Goal: Transaction & Acquisition: Obtain resource

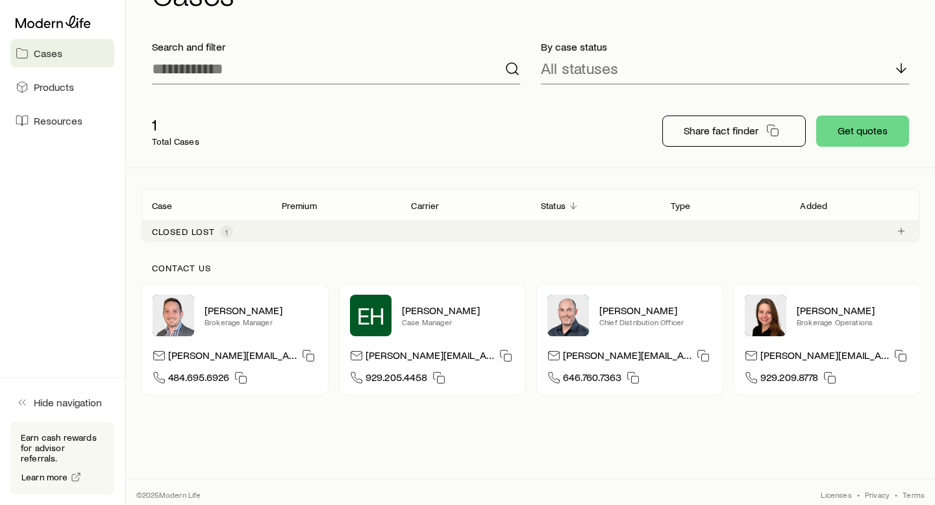
scroll to position [64, 0]
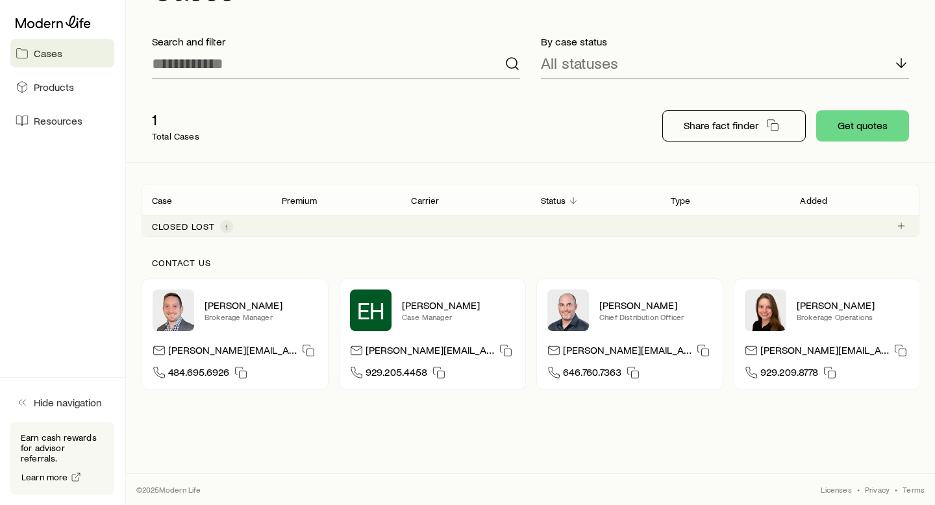
click at [197, 227] on p "Closed lost" at bounding box center [183, 226] width 63 height 10
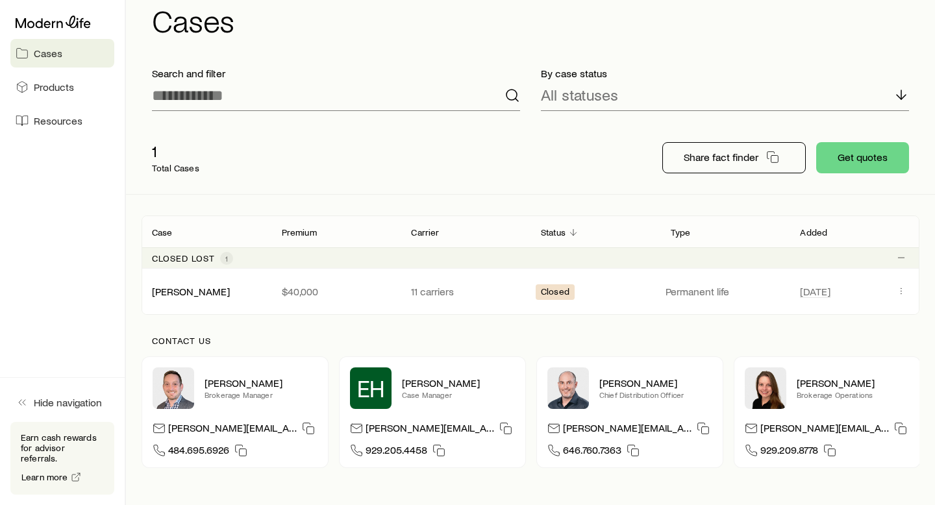
scroll to position [0, 0]
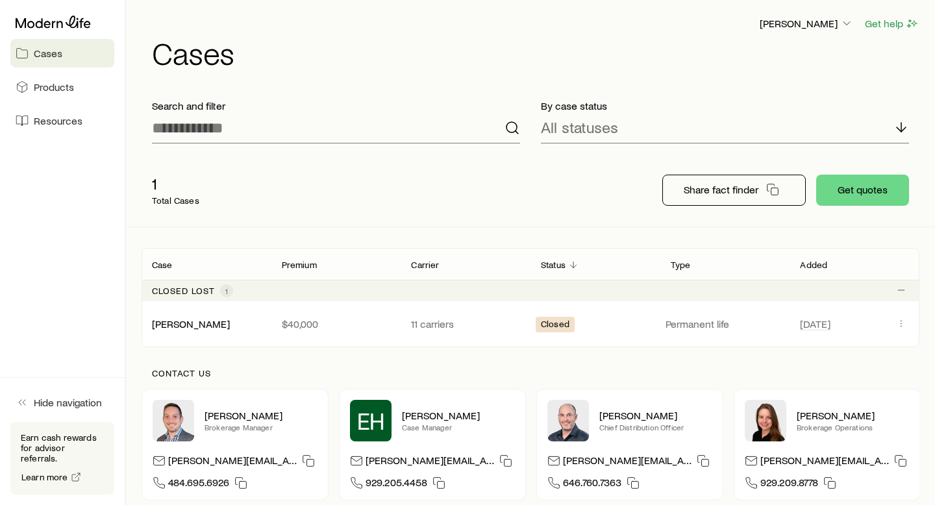
click at [181, 296] on div "Closed lost 1" at bounding box center [192, 290] width 81 height 13
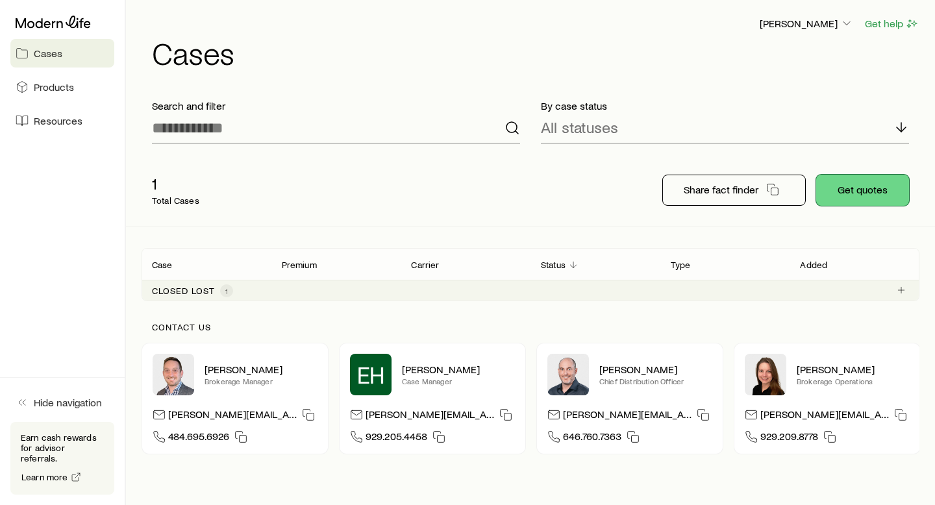
click at [847, 192] on button "Get quotes" at bounding box center [862, 190] width 93 height 31
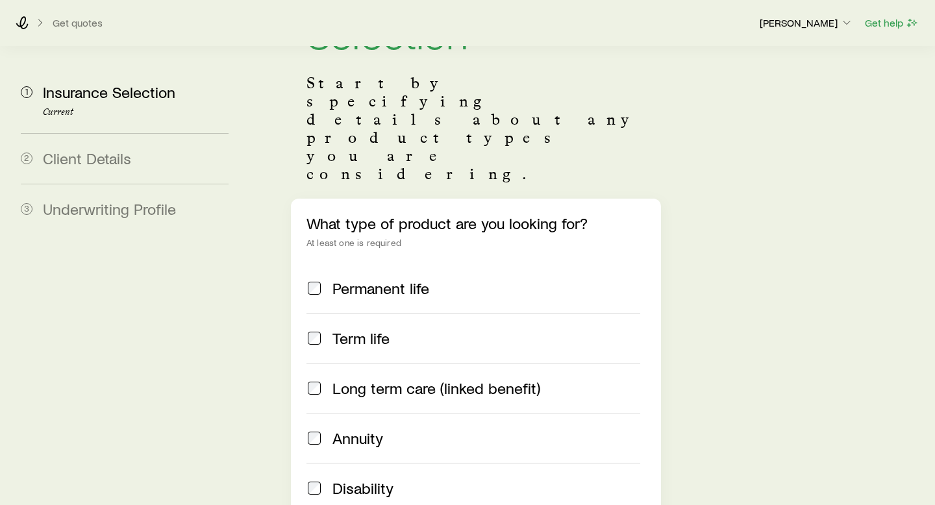
scroll to position [121, 0]
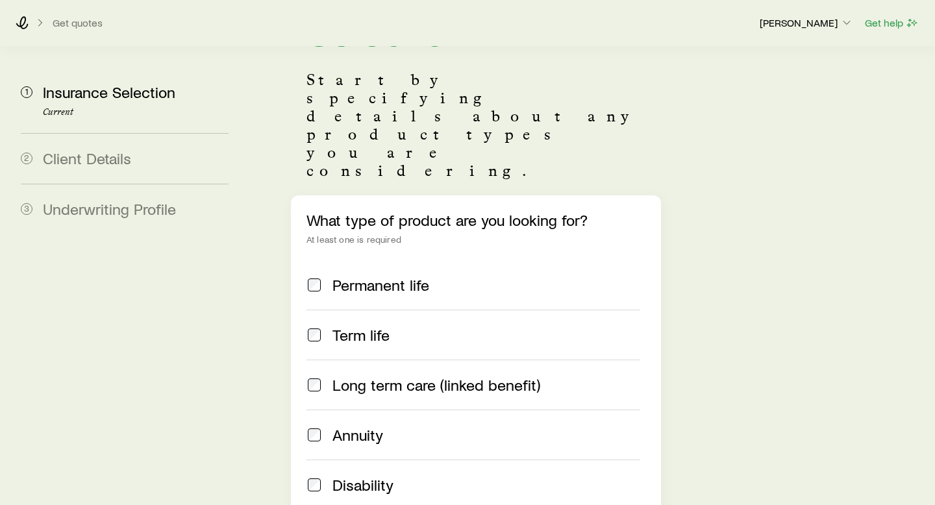
click at [405, 276] on span "Permanent life" at bounding box center [381, 285] width 97 height 18
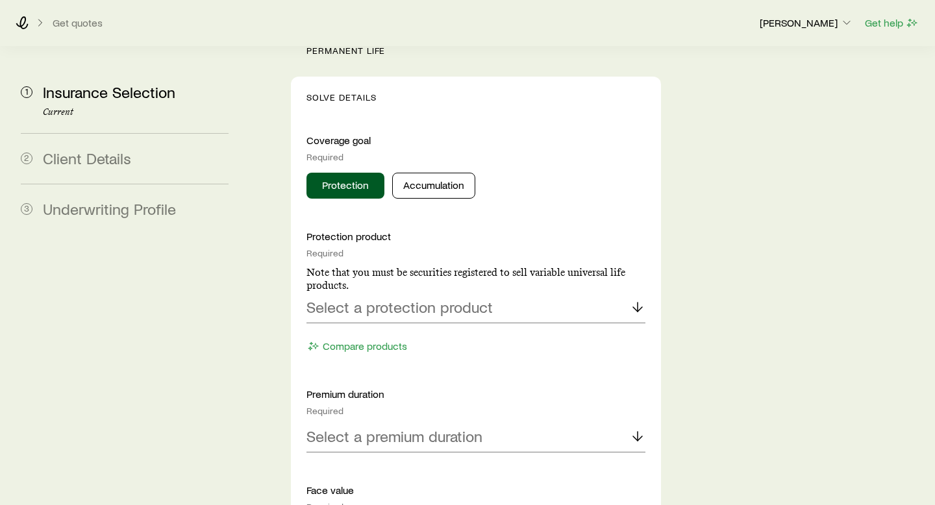
scroll to position [623, 0]
click at [437, 172] on button "Accumulation" at bounding box center [433, 185] width 83 height 26
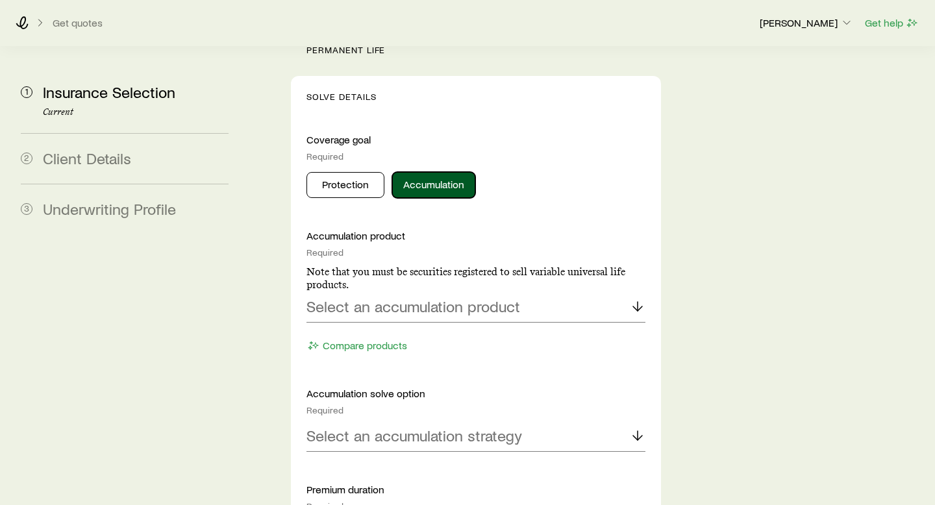
scroll to position [653, 0]
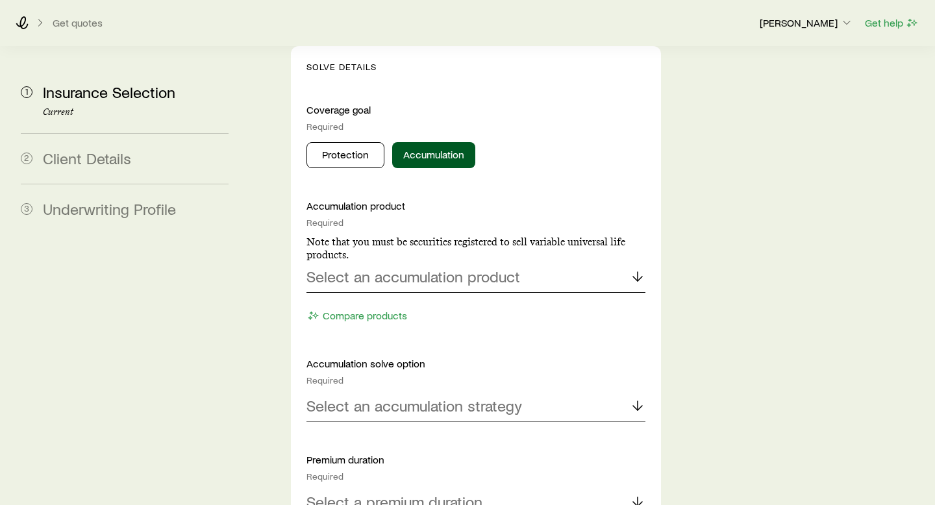
click at [589, 262] on div "Select an accumulation product" at bounding box center [476, 277] width 339 height 31
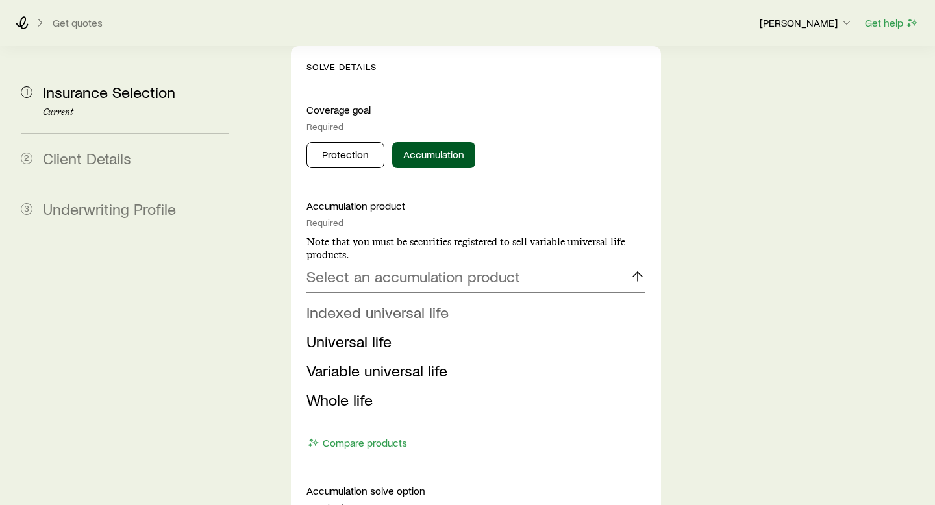
click at [431, 303] on span "Indexed universal life" at bounding box center [378, 312] width 142 height 19
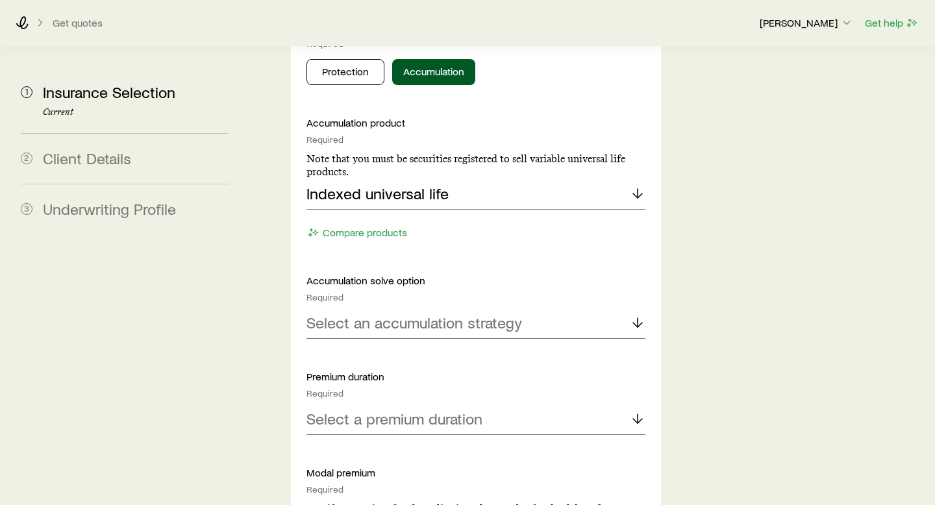
scroll to position [738, 0]
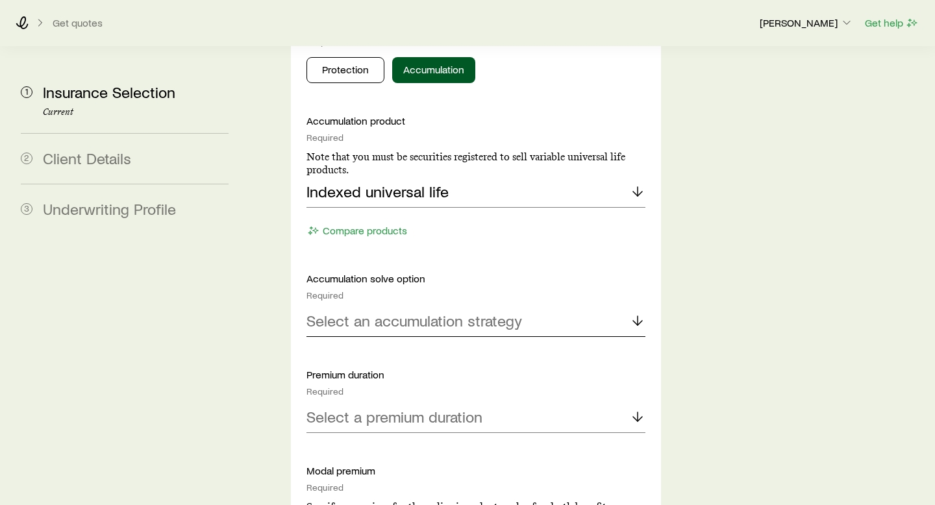
click at [523, 306] on div "Select an accumulation strategy" at bounding box center [476, 321] width 339 height 31
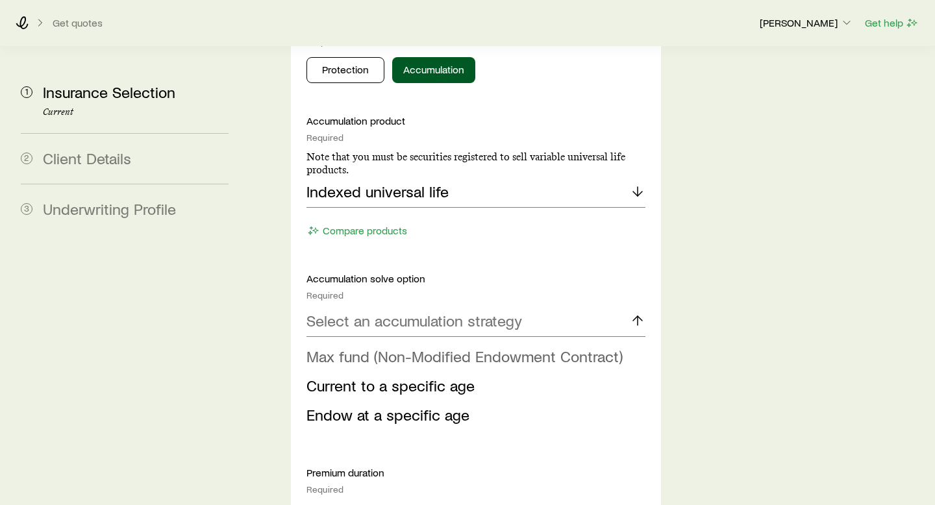
click at [538, 347] on span "Max fund (Non-Modified Endowment Contract)" at bounding box center [465, 356] width 316 height 19
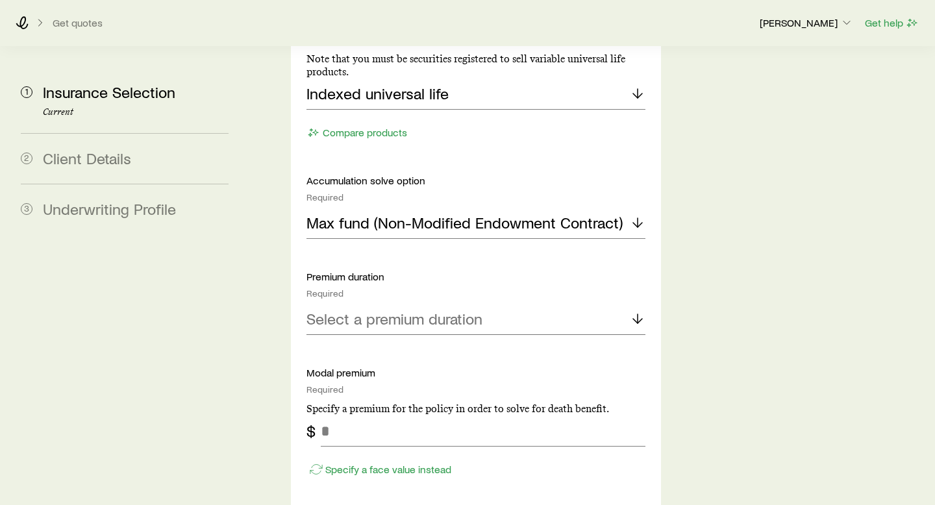
scroll to position [856, 0]
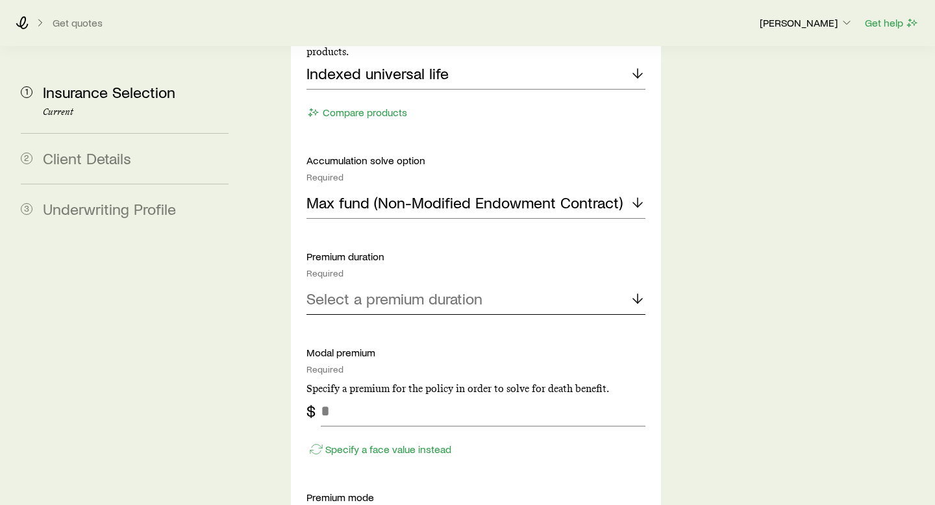
click at [556, 284] on div "Select a premium duration" at bounding box center [476, 299] width 339 height 31
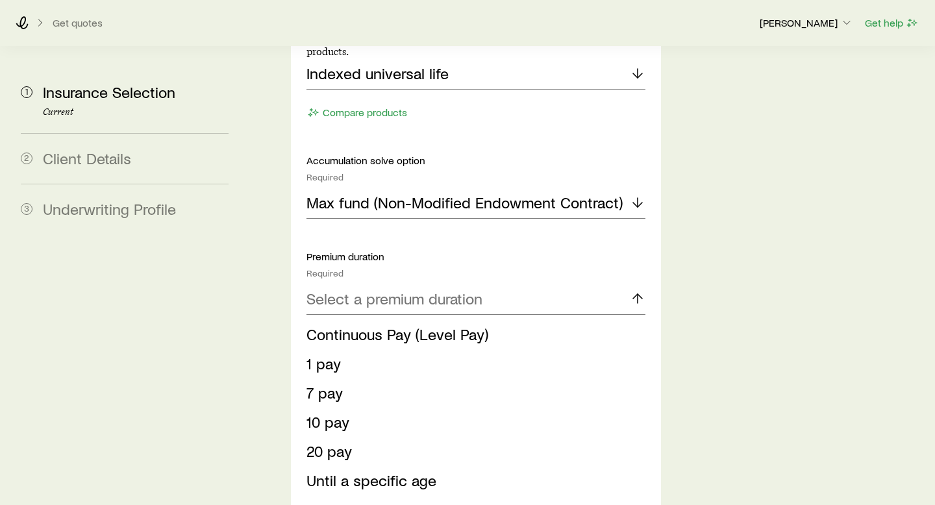
click at [373, 500] on span "For a specific number of years" at bounding box center [410, 509] width 206 height 19
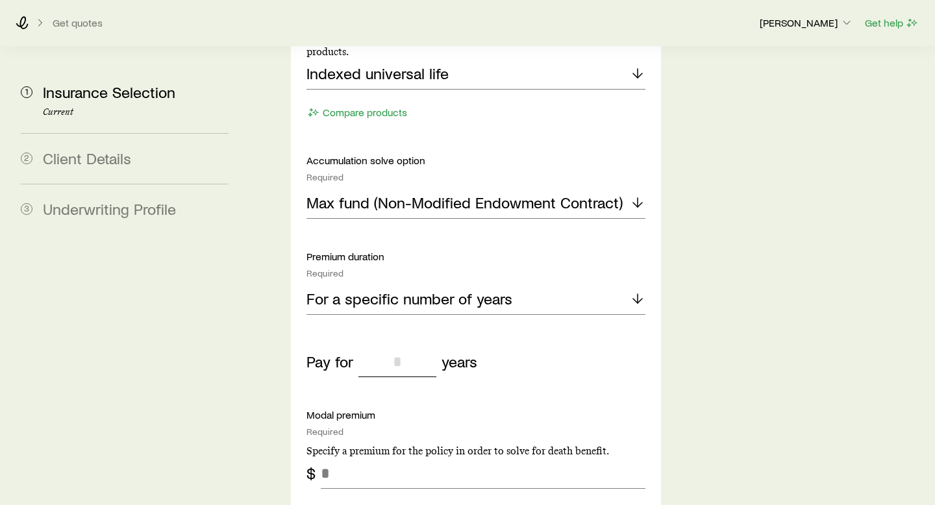
click at [408, 346] on input "tel" at bounding box center [398, 361] width 78 height 31
type input "*"
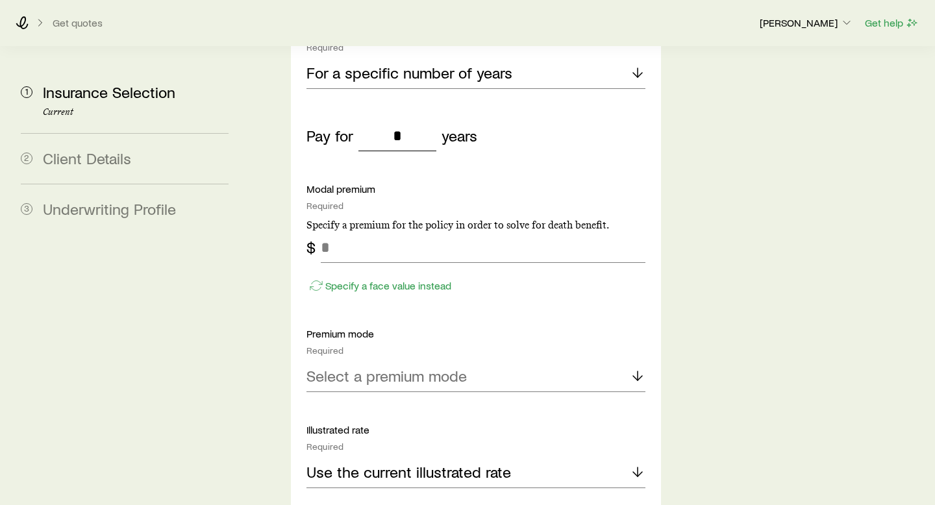
scroll to position [1083, 0]
click at [561, 231] on input "tel" at bounding box center [483, 246] width 325 height 31
type input "******"
click at [505, 360] on div "Select a premium mode" at bounding box center [476, 375] width 339 height 31
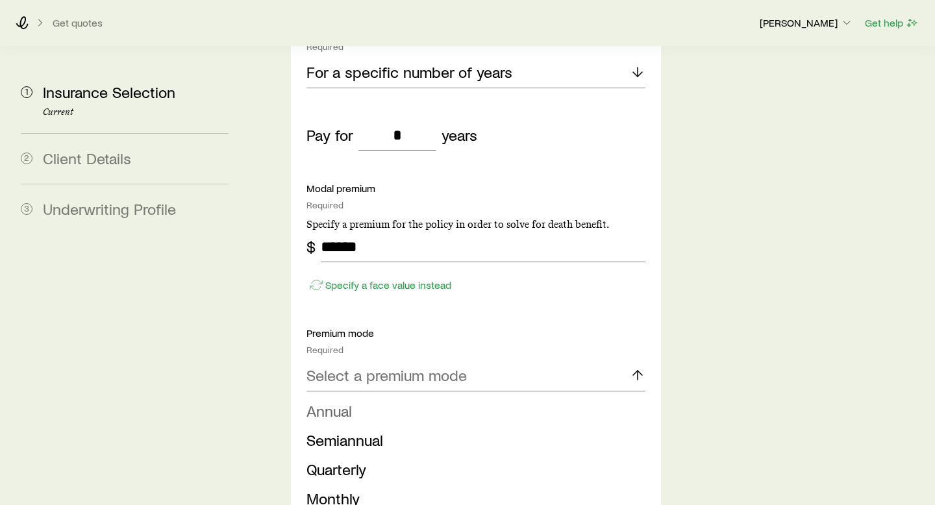
click at [340, 401] on span "Annual" at bounding box center [329, 410] width 45 height 19
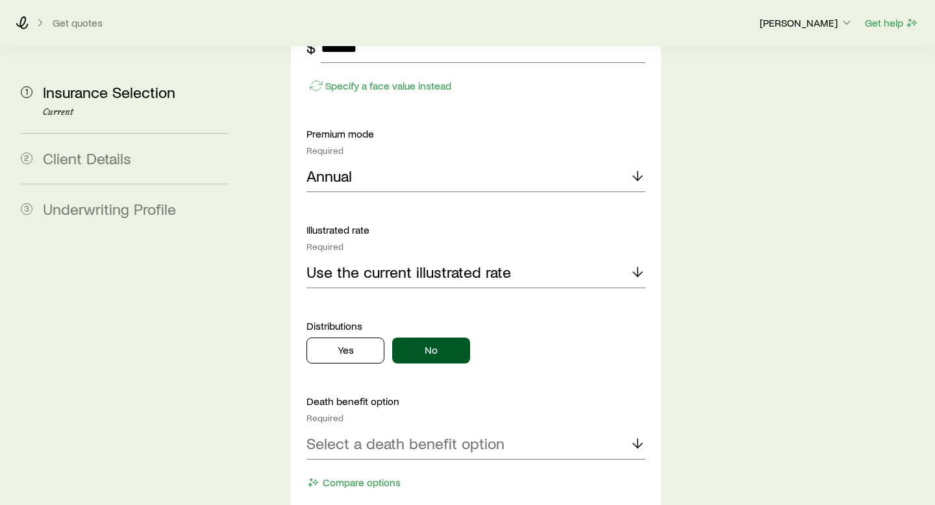
scroll to position [1286, 0]
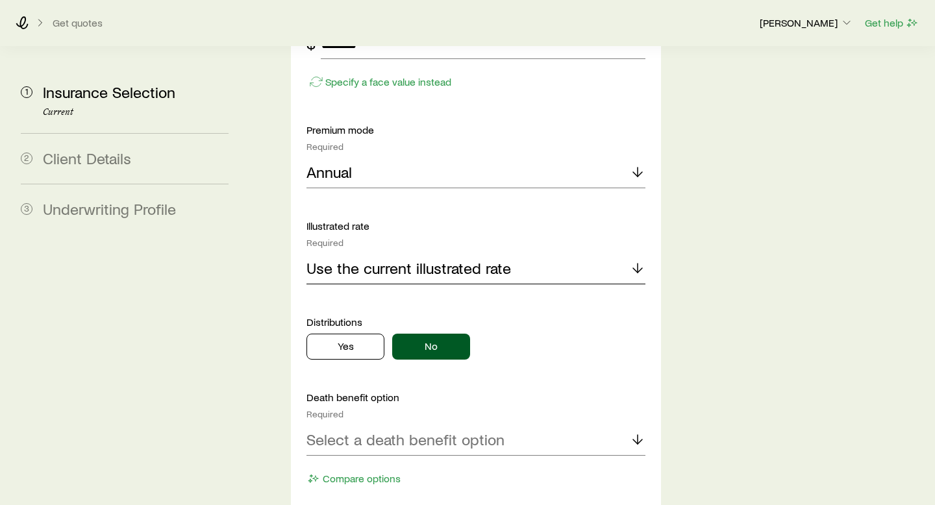
click at [606, 253] on div "Use the current illustrated rate" at bounding box center [476, 268] width 339 height 31
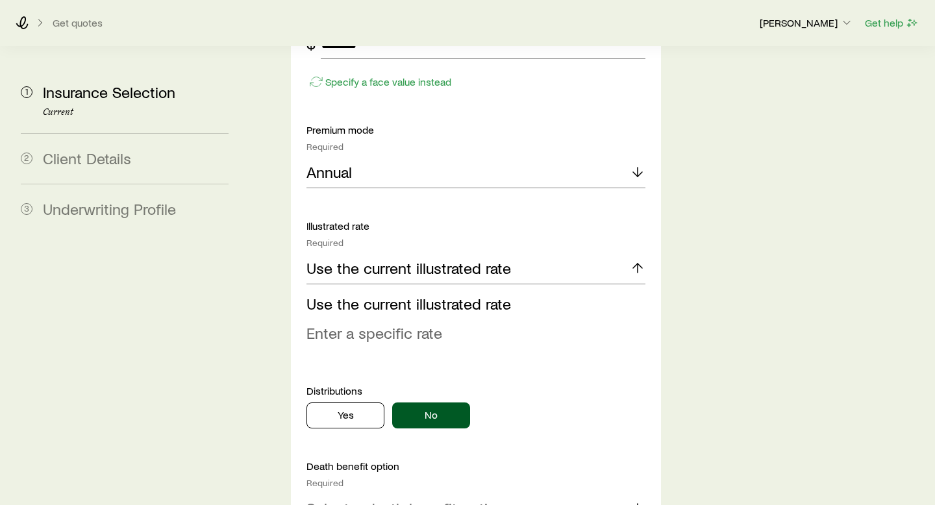
click at [434, 323] on span "Enter a specific rate" at bounding box center [375, 332] width 136 height 19
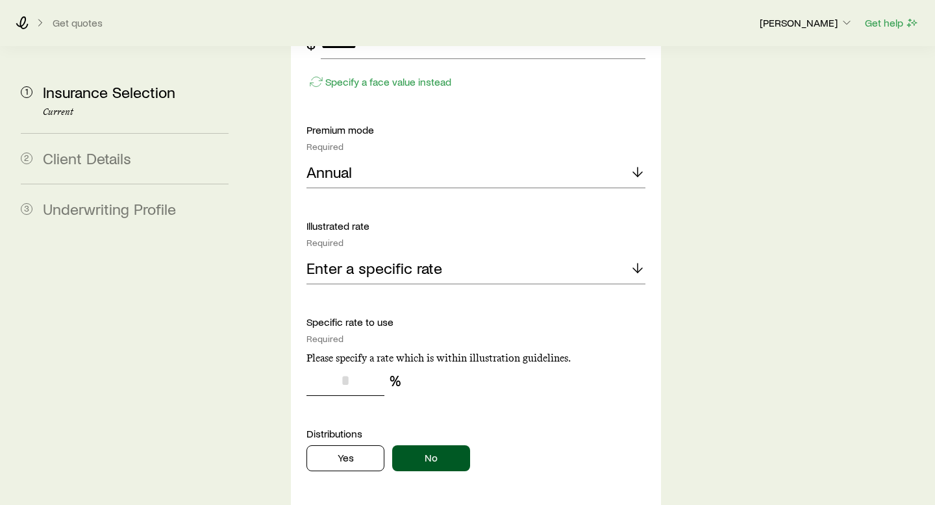
click at [357, 365] on input "tel" at bounding box center [346, 380] width 78 height 31
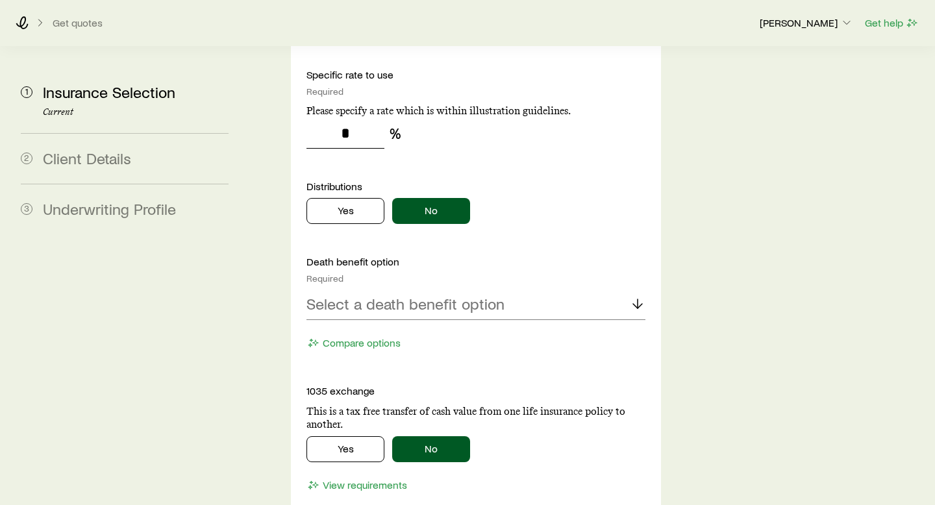
scroll to position [1539, 0]
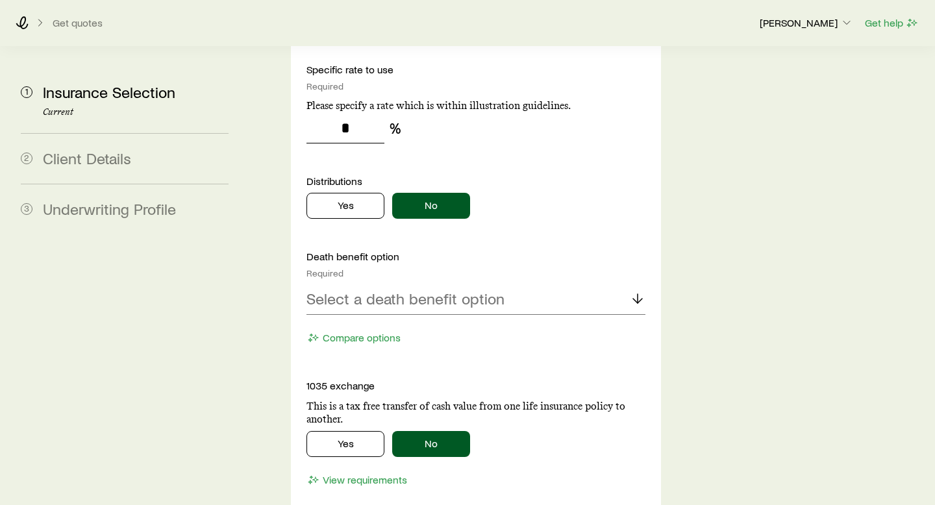
type input "*"
click at [599, 284] on div "Select a death benefit option" at bounding box center [476, 299] width 339 height 31
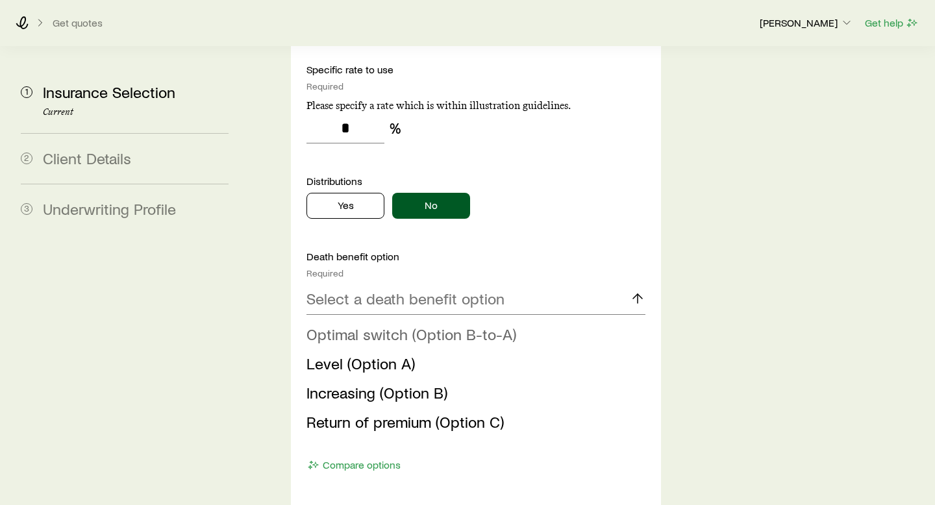
click at [510, 325] on span "Optimal switch (Option B-to-A)" at bounding box center [412, 334] width 210 height 19
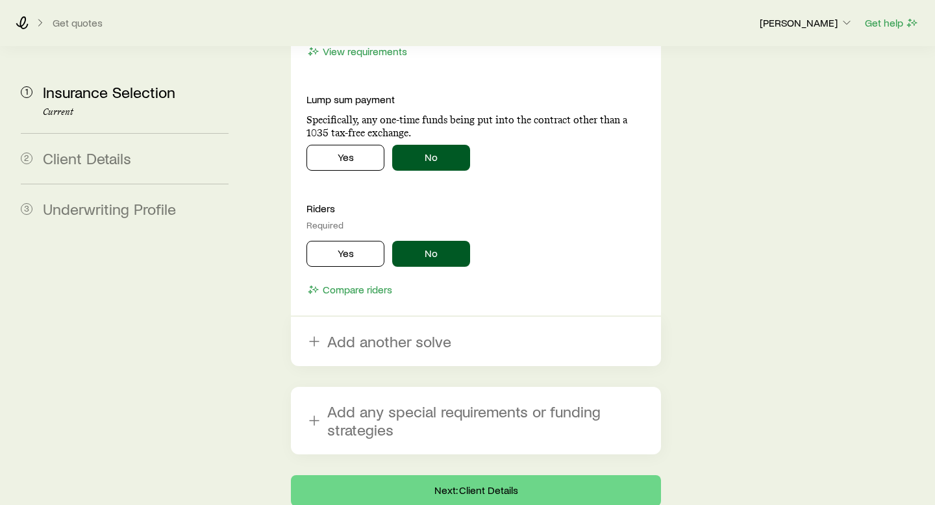
scroll to position [1967, 0]
click at [349, 241] on button "Yes" at bounding box center [346, 254] width 78 height 26
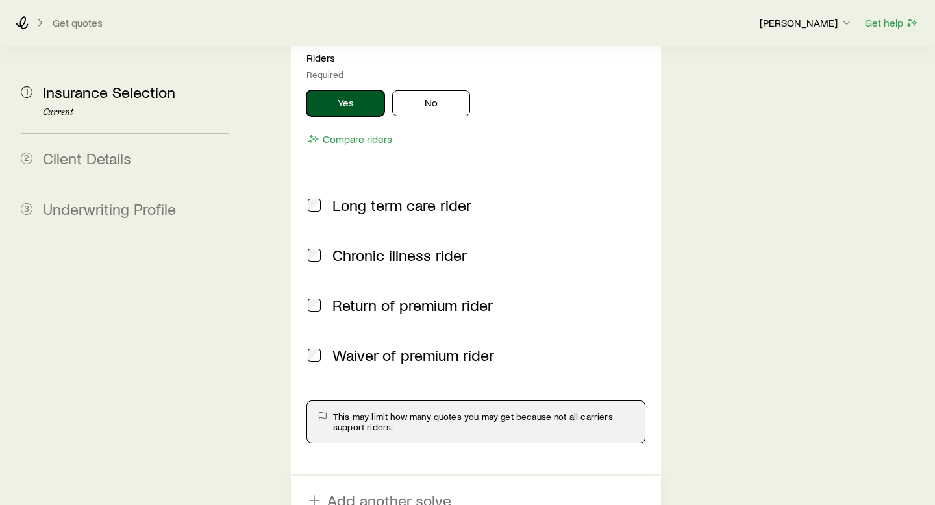
scroll to position [2113, 0]
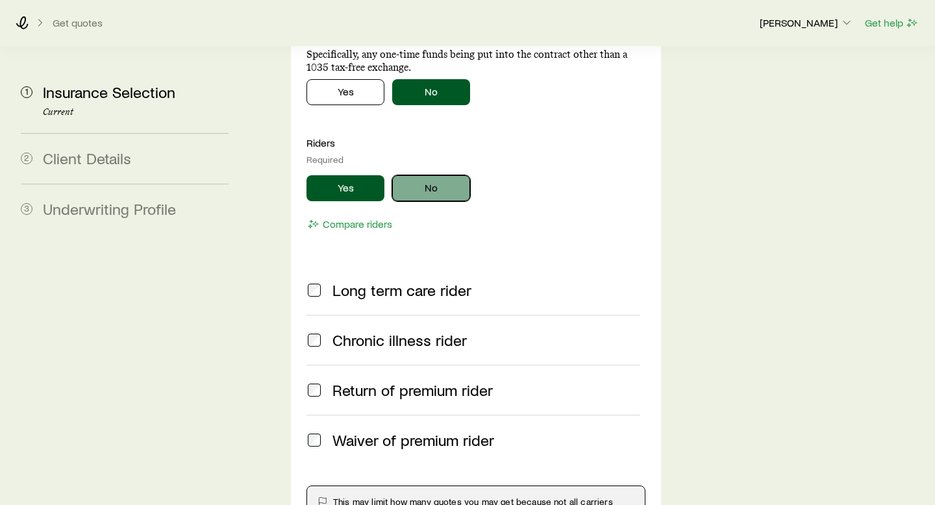
click at [449, 175] on button "No" at bounding box center [431, 188] width 78 height 26
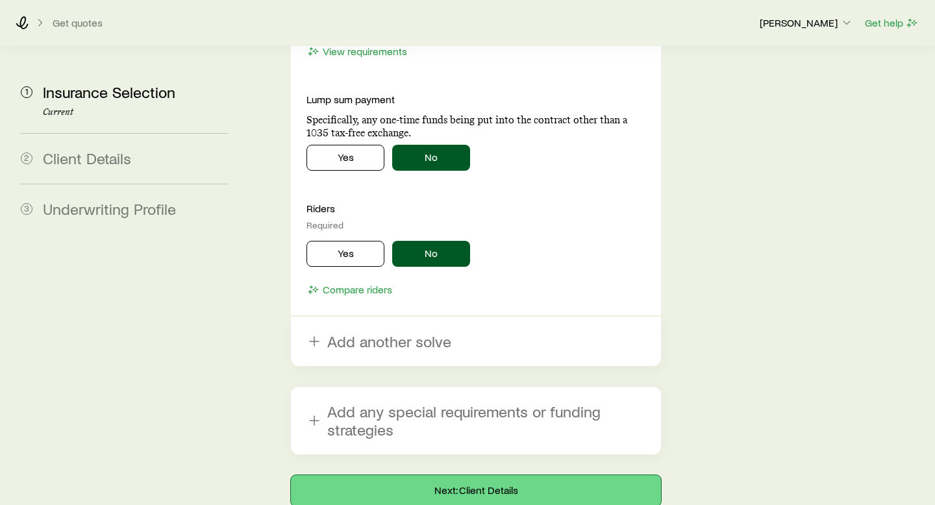
click at [602, 475] on button "Next: Client Details" at bounding box center [476, 490] width 370 height 31
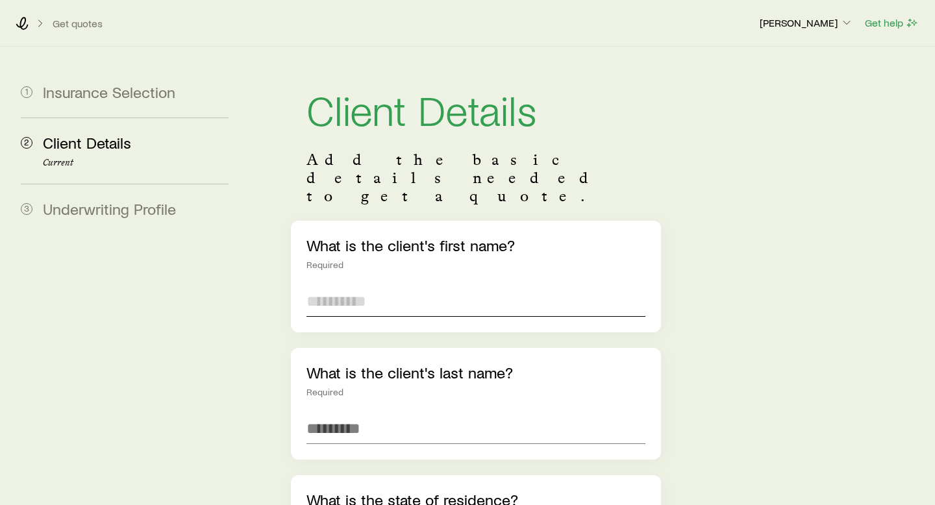
click at [591, 286] on input "text" at bounding box center [476, 301] width 339 height 31
type input "*****"
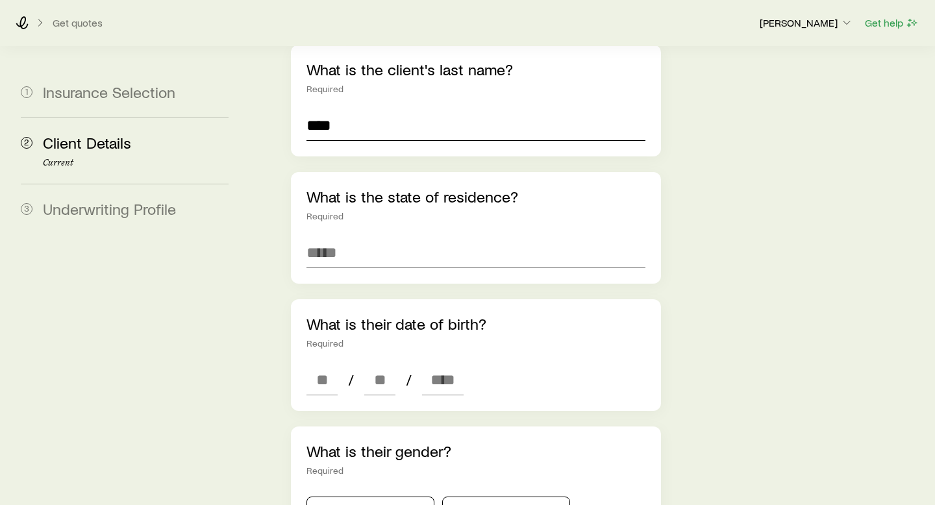
type input "****"
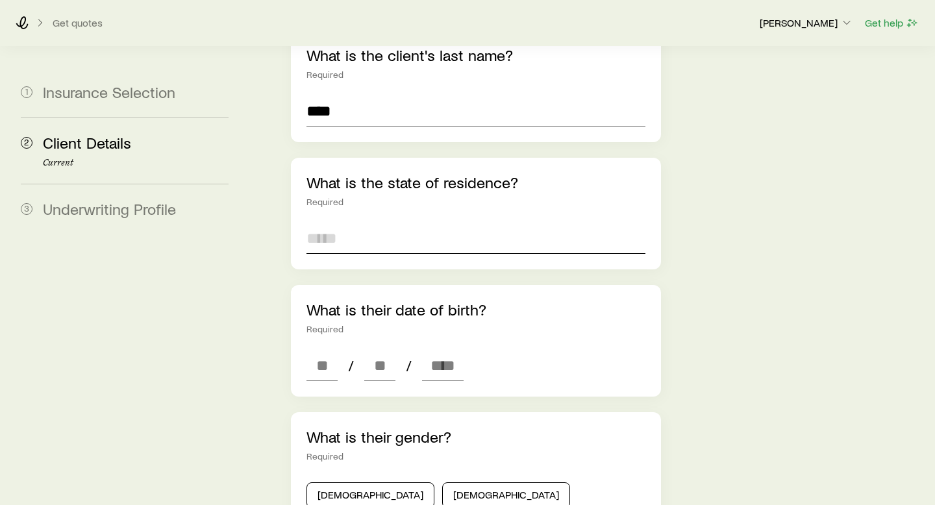
scroll to position [318, 0]
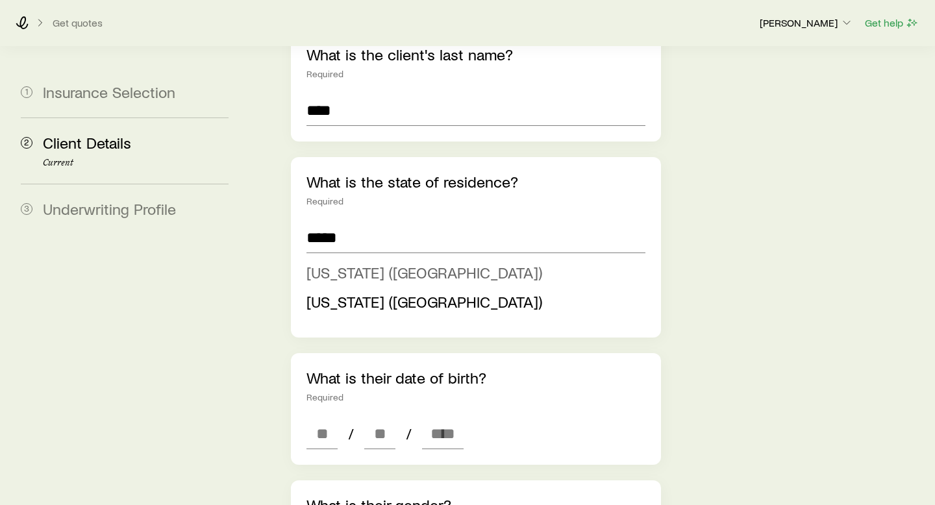
click at [436, 259] on li "North Carolina (NC)" at bounding box center [472, 273] width 331 height 29
type input "**********"
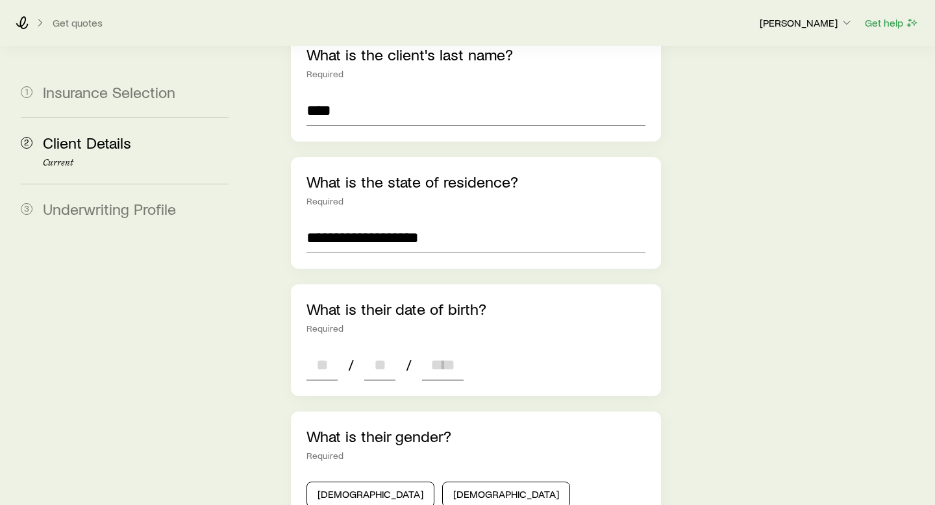
click at [323, 349] on input at bounding box center [322, 364] width 31 height 31
type input "**"
type input "****"
type input "*"
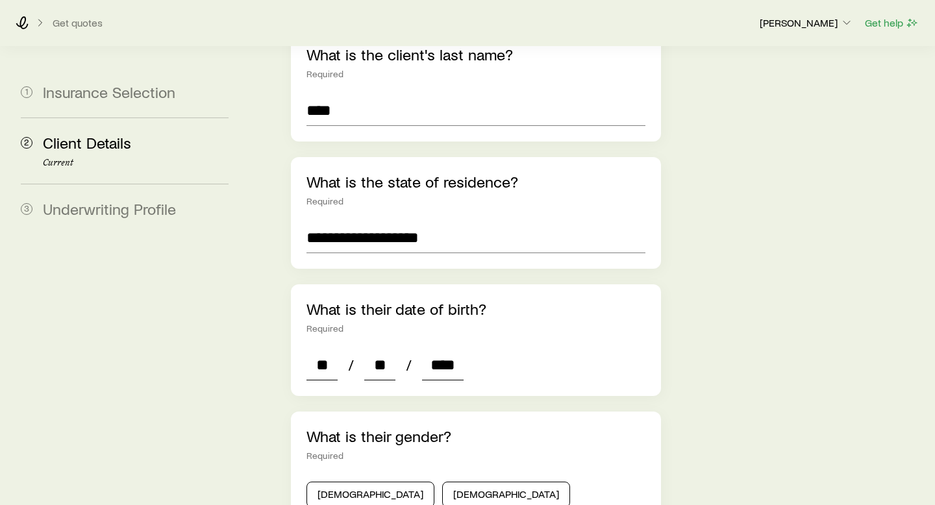
type input "*"
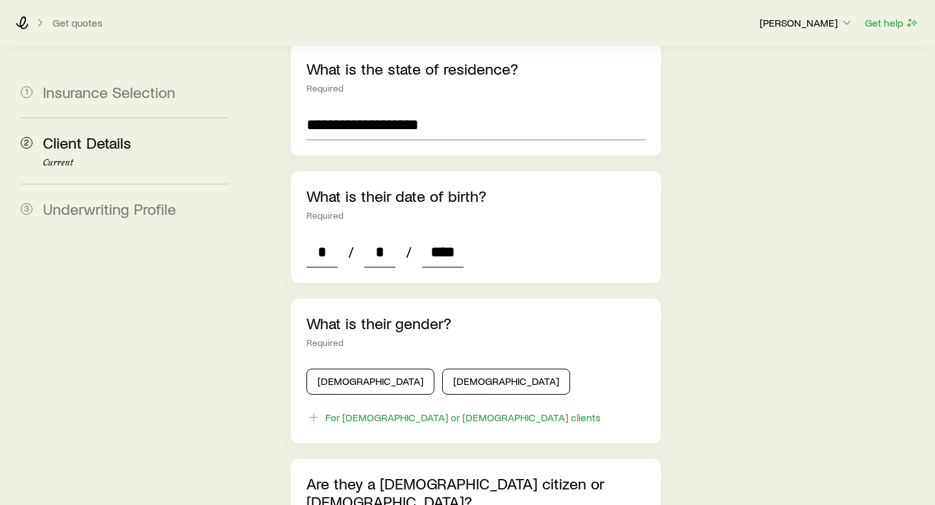
scroll to position [514, 0]
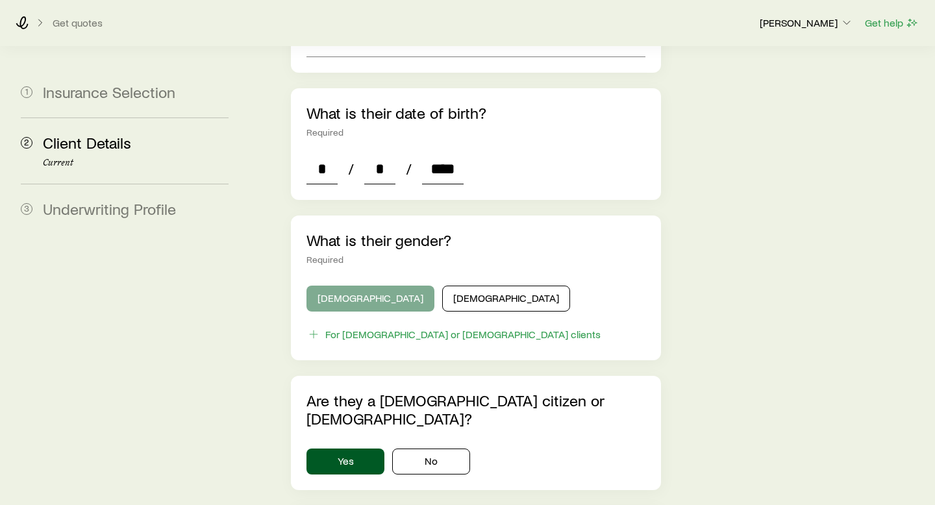
type input "****"
click at [337, 286] on button "Male" at bounding box center [371, 299] width 128 height 26
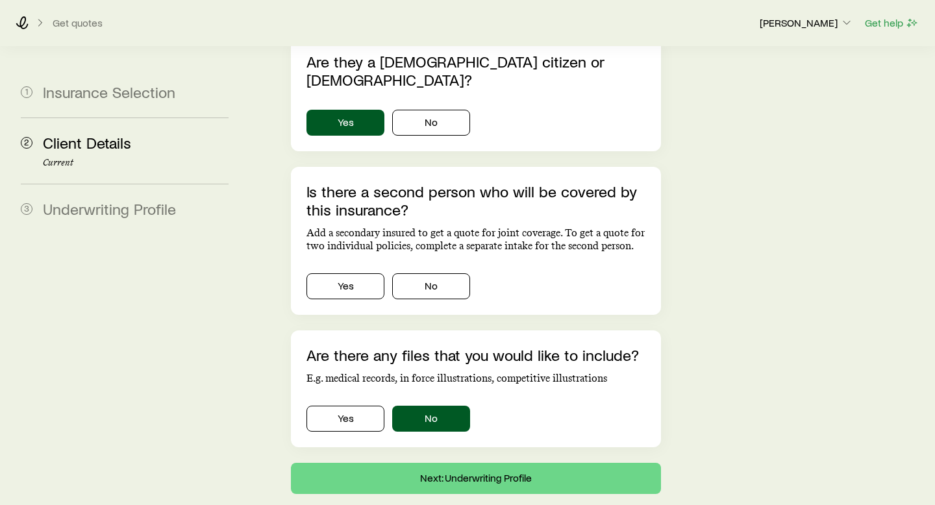
scroll to position [856, 0]
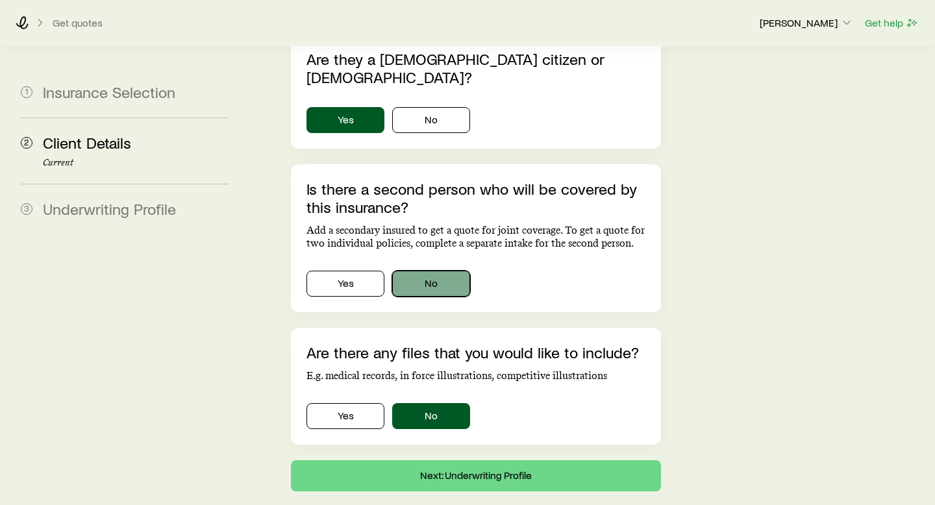
click at [446, 271] on button "No" at bounding box center [431, 284] width 78 height 26
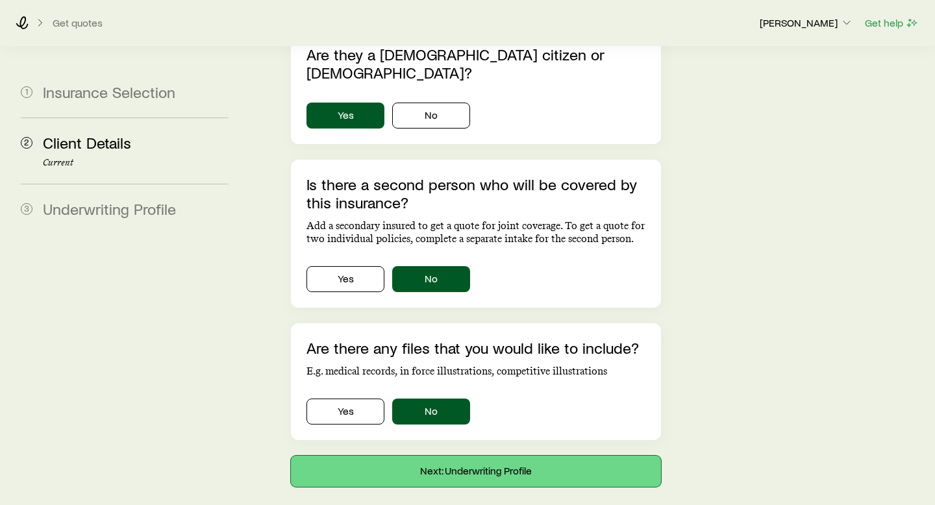
click at [568, 456] on button "Next: Underwriting Profile" at bounding box center [476, 471] width 370 height 31
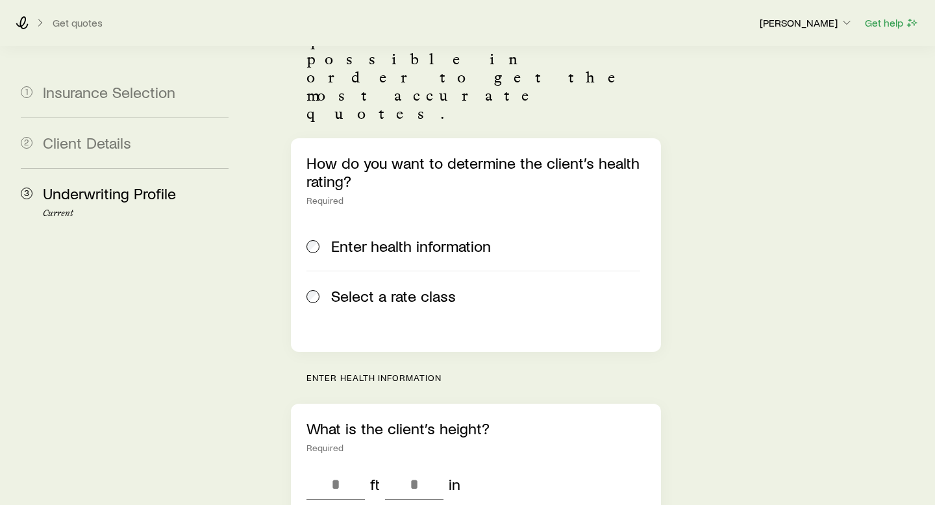
scroll to position [183, 0]
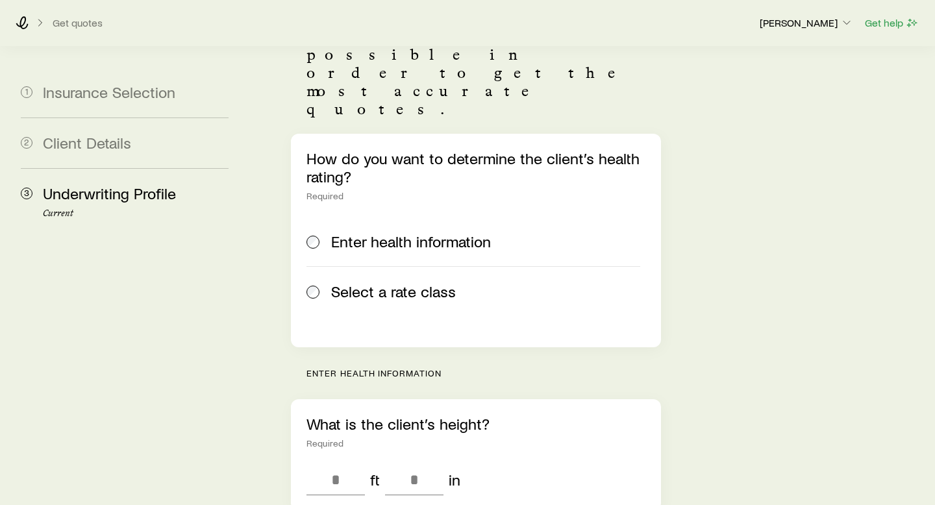
click at [434, 283] on span "Select a rate class" at bounding box center [393, 292] width 125 height 18
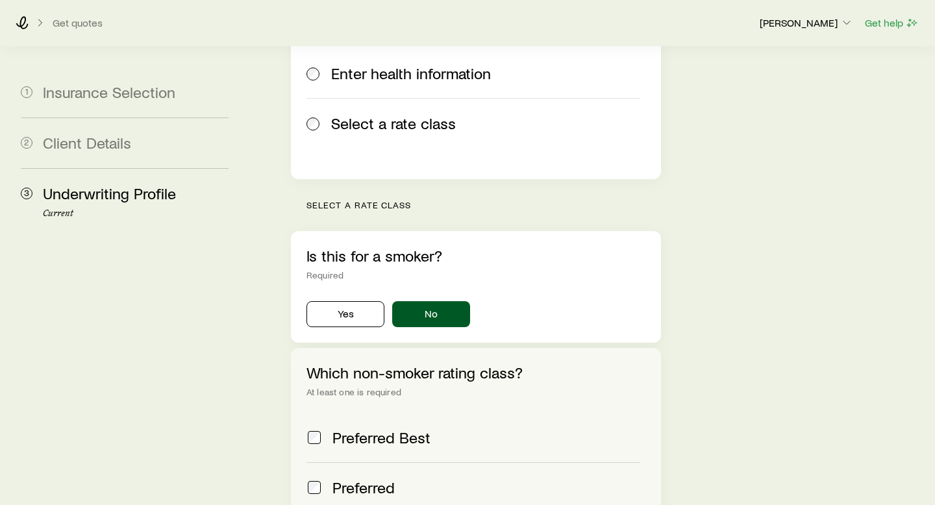
scroll to position [423, 0]
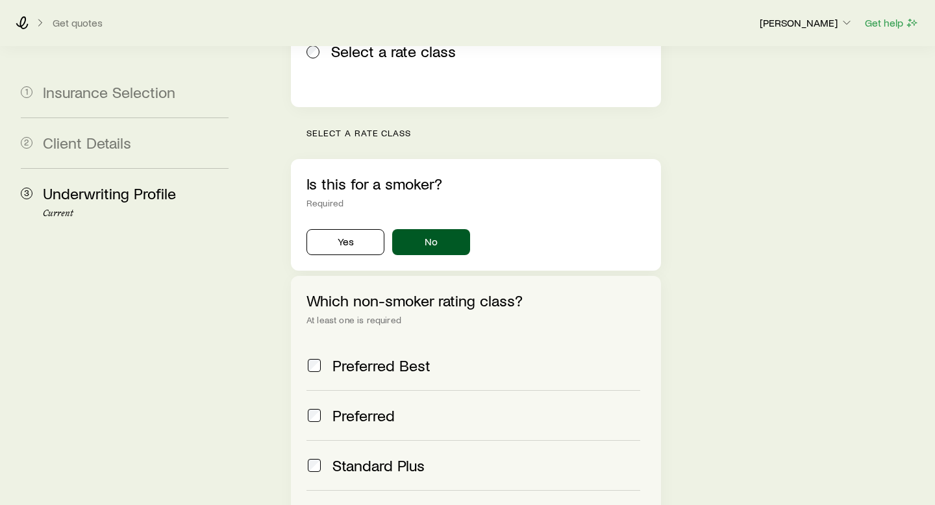
click at [402, 357] on span "Preferred Best" at bounding box center [382, 366] width 98 height 18
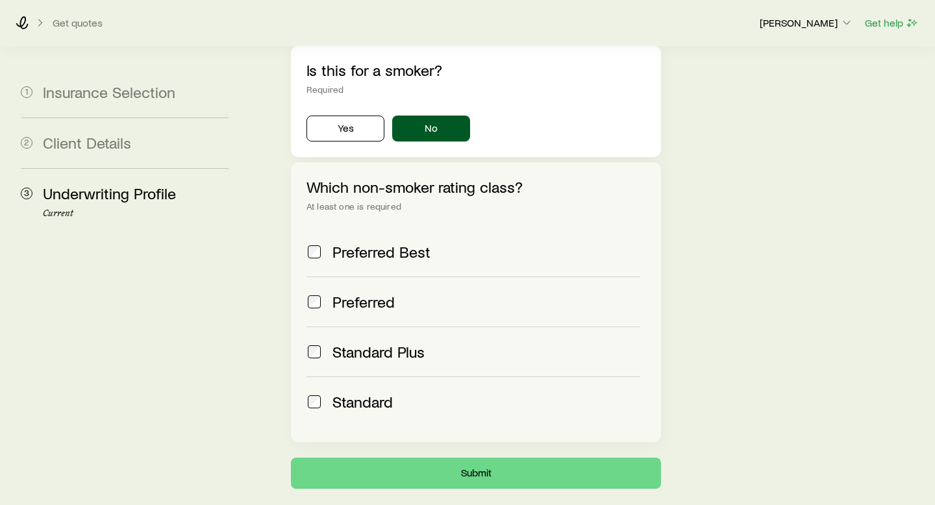
scroll to position [557, 0]
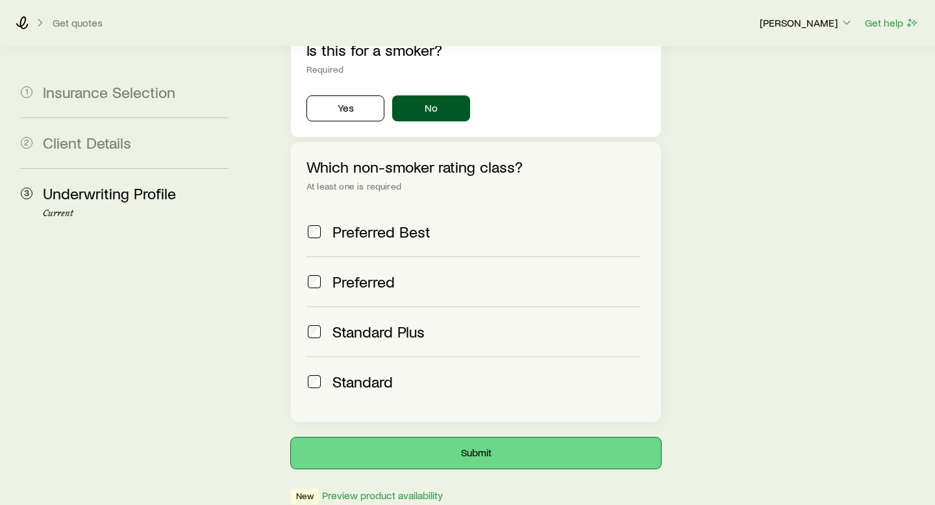
click at [579, 438] on button "Submit" at bounding box center [476, 453] width 370 height 31
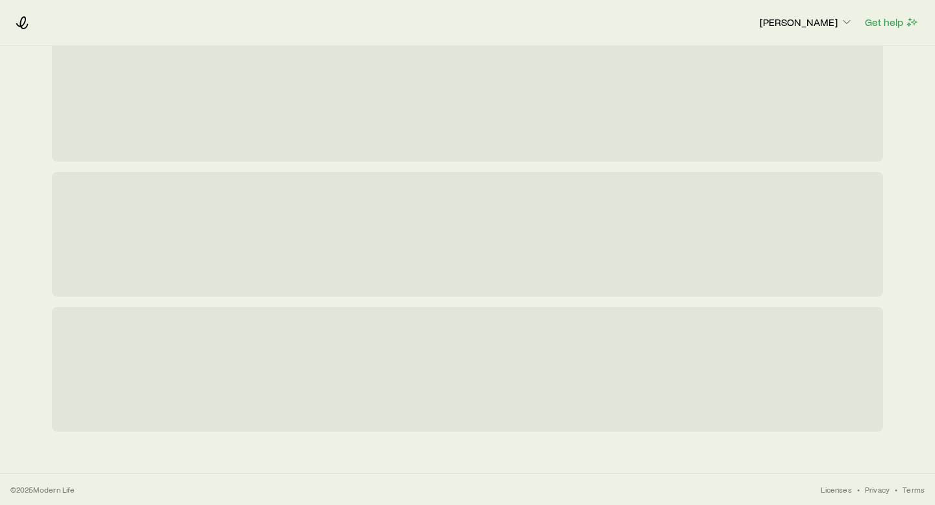
scroll to position [0, 0]
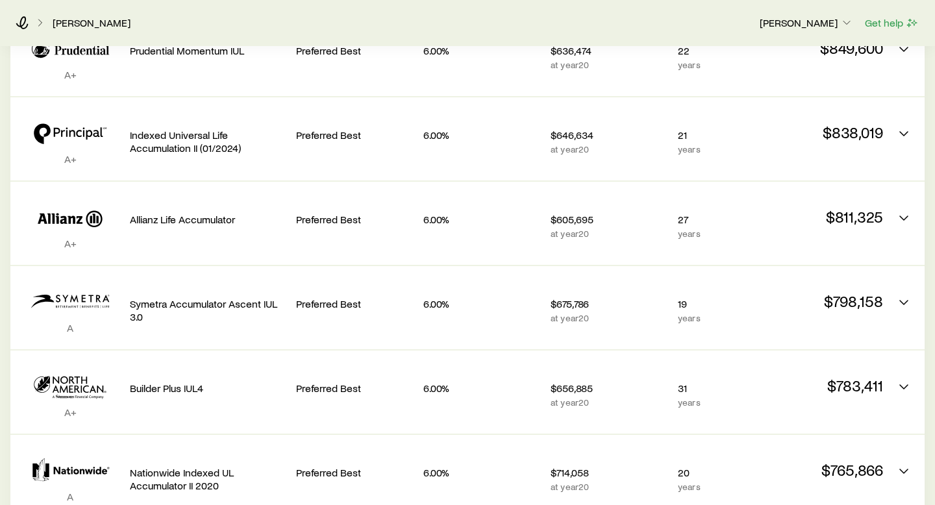
scroll to position [701, 0]
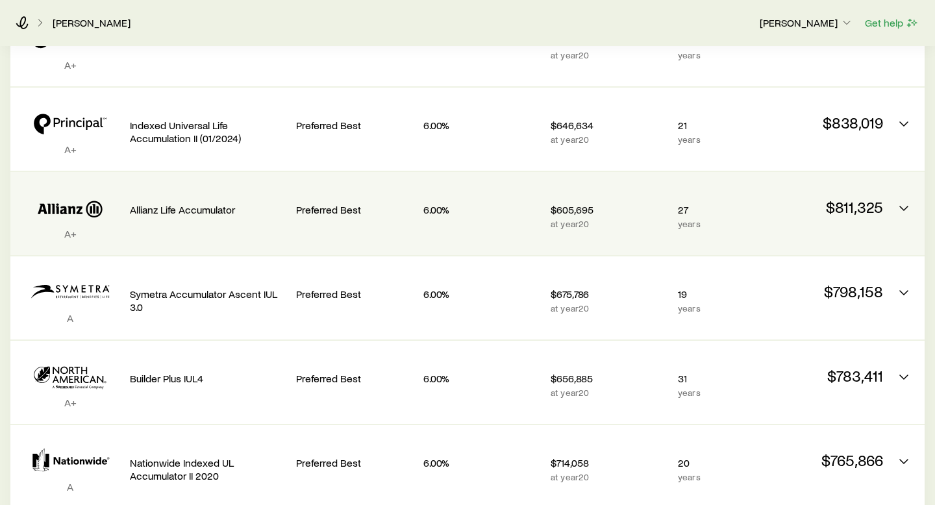
click at [139, 220] on div "Allianz Life Accumulator" at bounding box center [208, 207] width 156 height 49
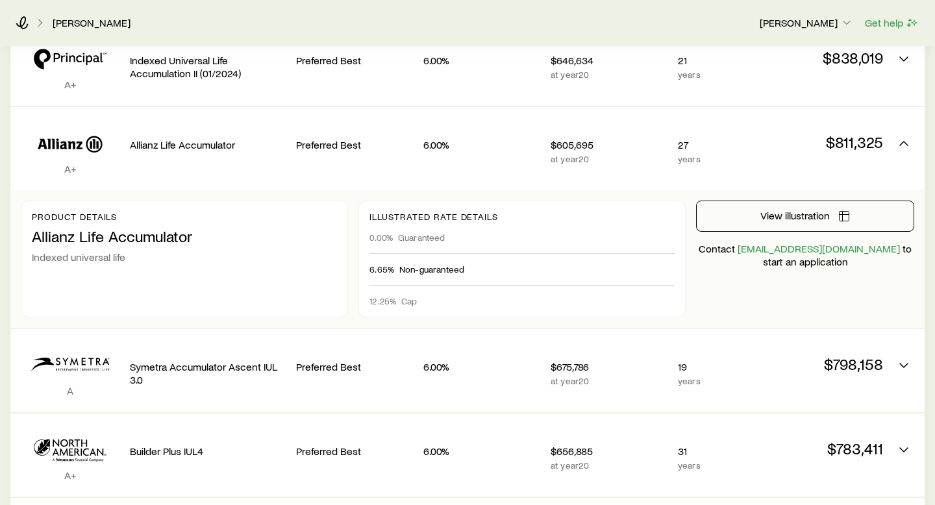
scroll to position [770, 0]
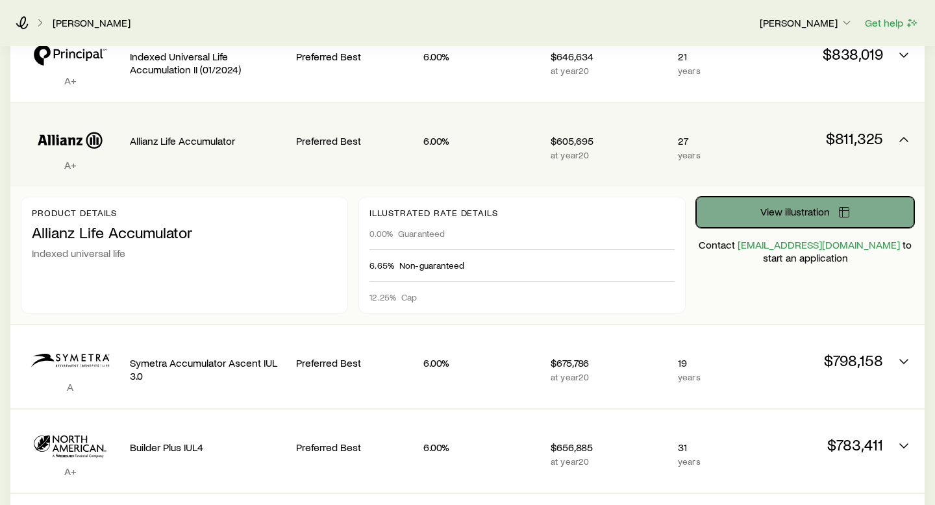
click at [724, 215] on button "View illustration" at bounding box center [805, 212] width 218 height 31
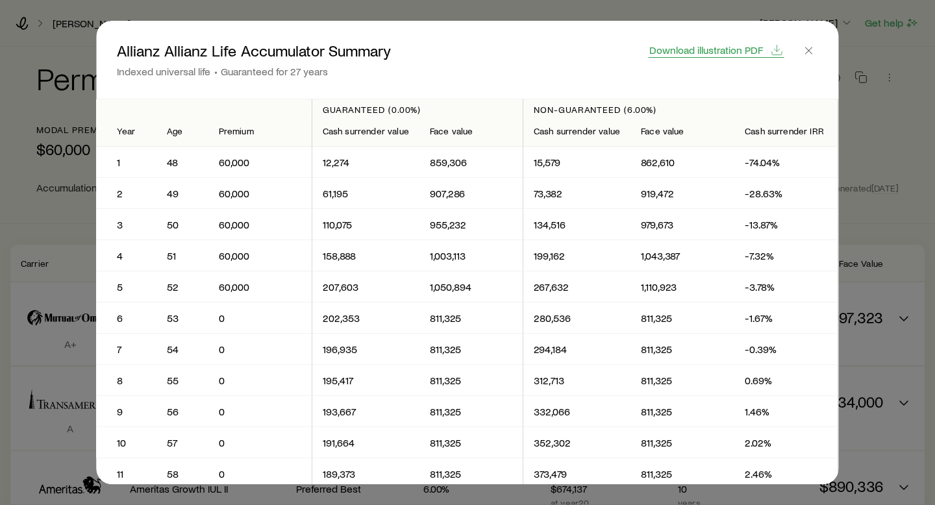
click at [668, 50] on span "Download illustration PDF" at bounding box center [707, 50] width 114 height 10
click at [809, 49] on icon "button" at bounding box center [809, 50] width 13 height 13
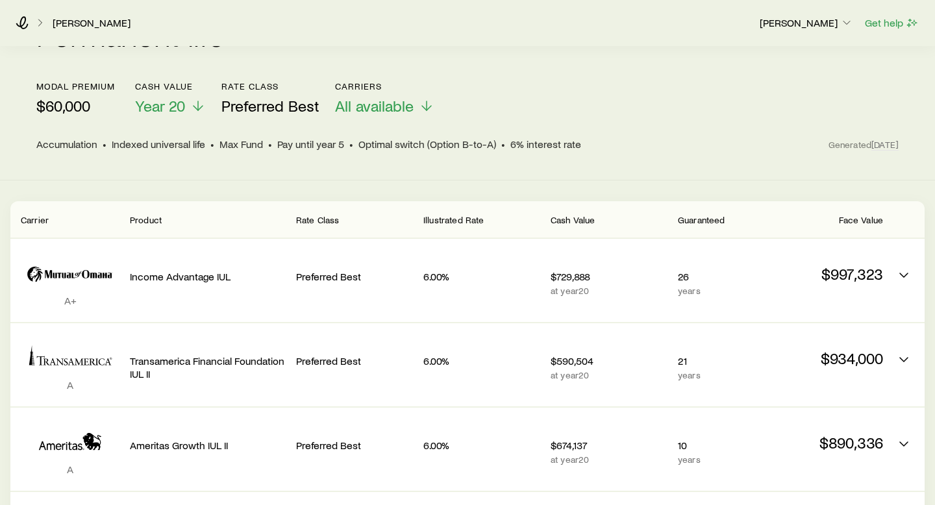
scroll to position [31, 0]
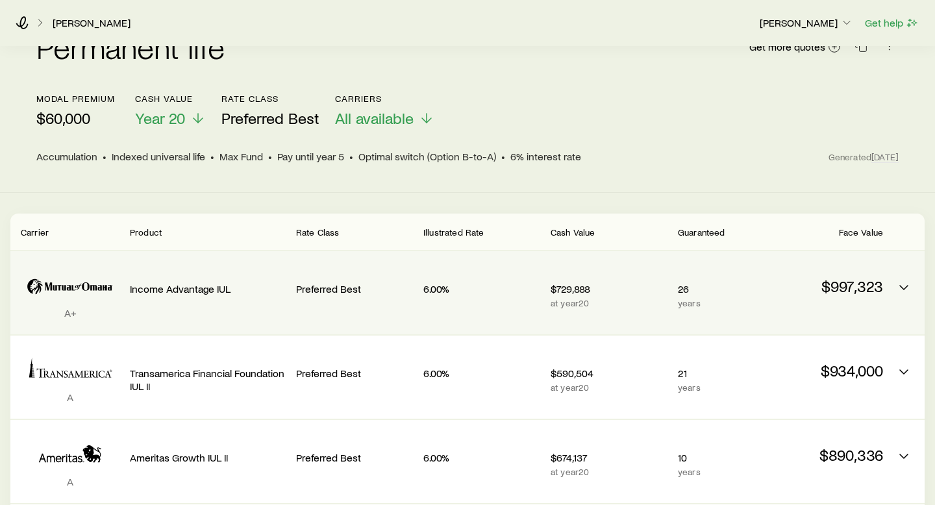
click at [729, 303] on p "years" at bounding box center [717, 303] width 78 height 10
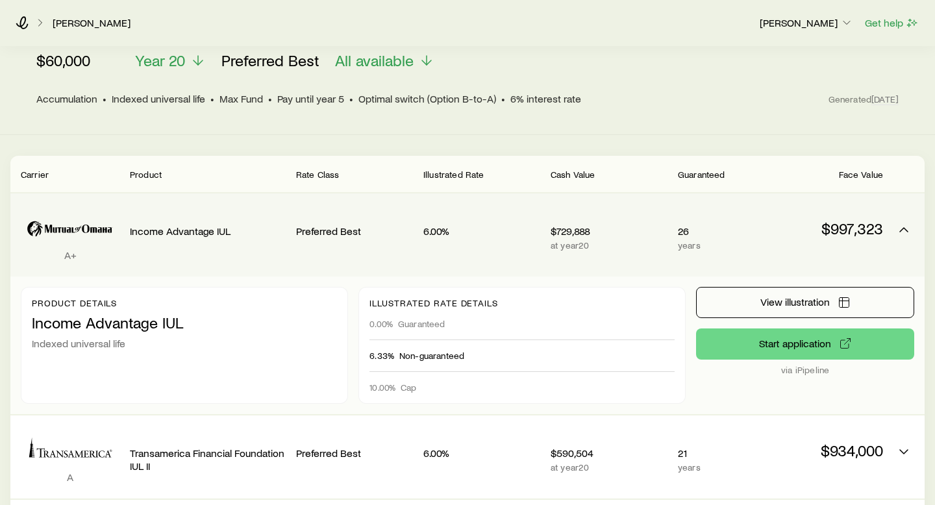
scroll to position [91, 0]
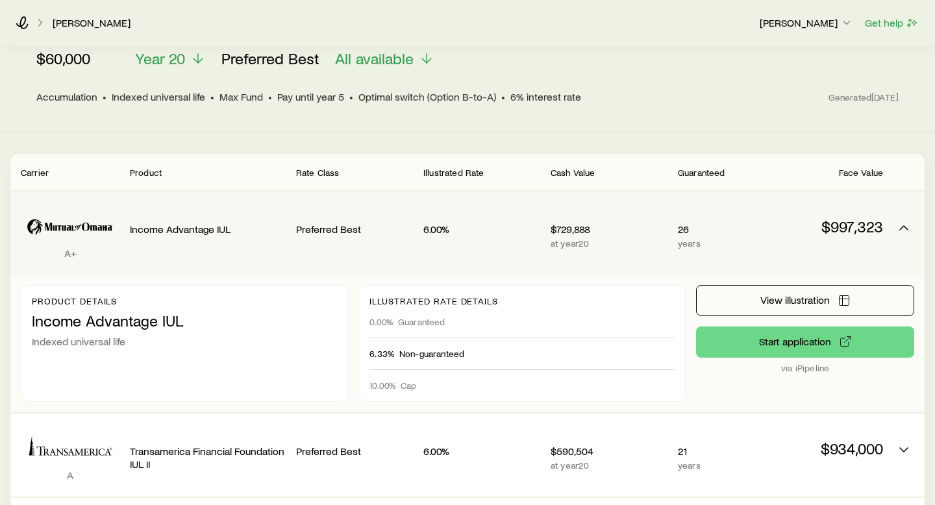
click at [288, 228] on div "A+ Income Advantage IUL Preferred Best 6.00% $729,888 at year 20 26 years $997,…" at bounding box center [467, 233] width 915 height 83
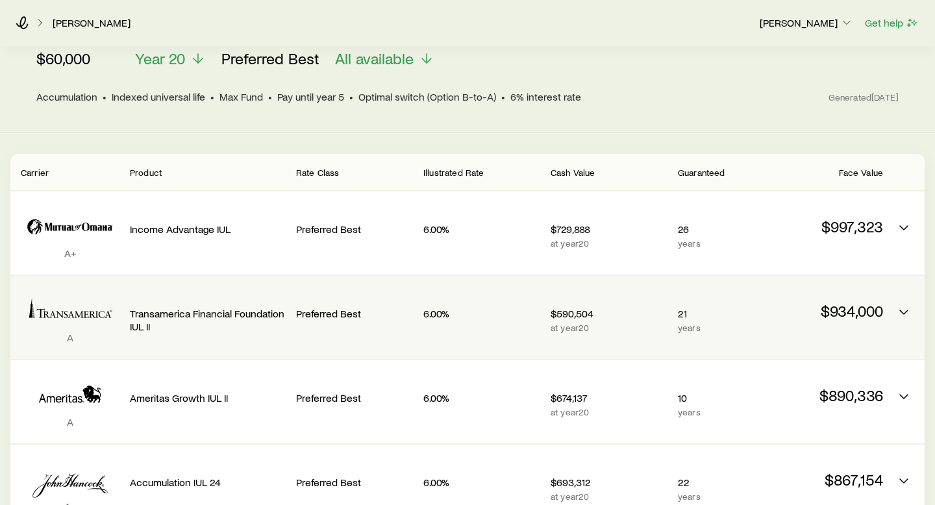
click at [307, 331] on div "Preferred Best" at bounding box center [354, 311] width 117 height 51
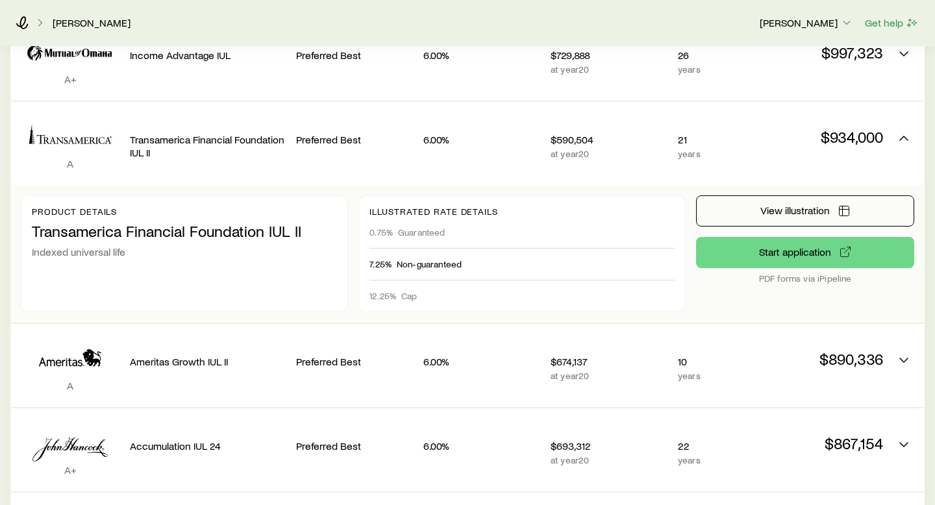
scroll to position [271, 0]
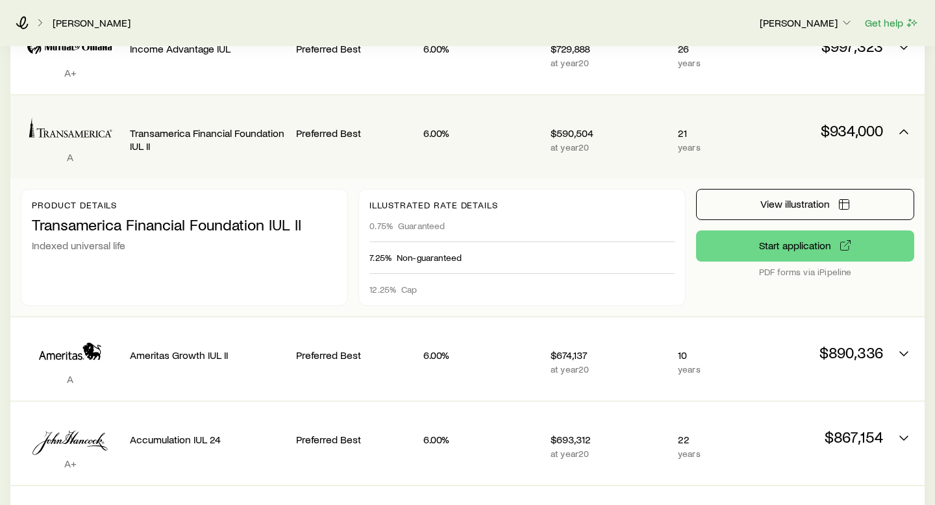
click at [333, 168] on div "A Transamerica Financial Foundation IUL II Preferred Best 6.00% $590,504 at yea…" at bounding box center [467, 136] width 915 height 83
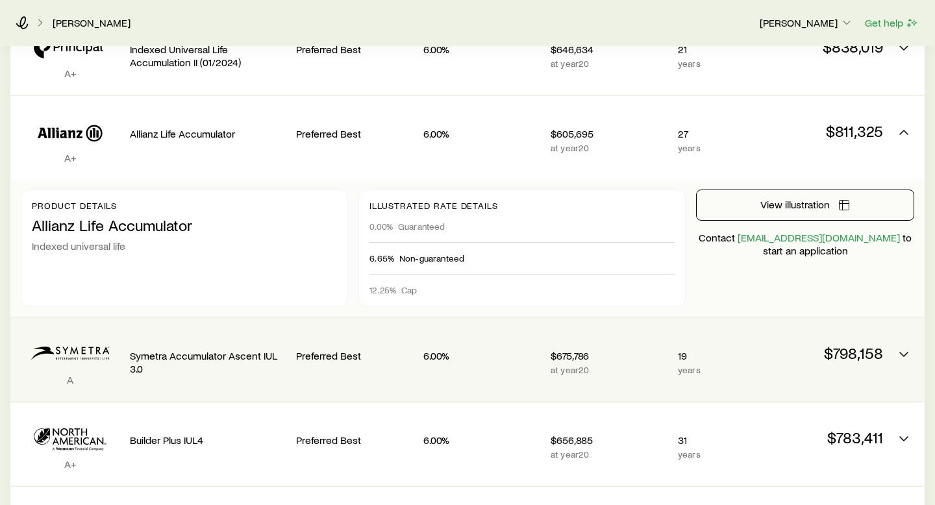
scroll to position [773, 0]
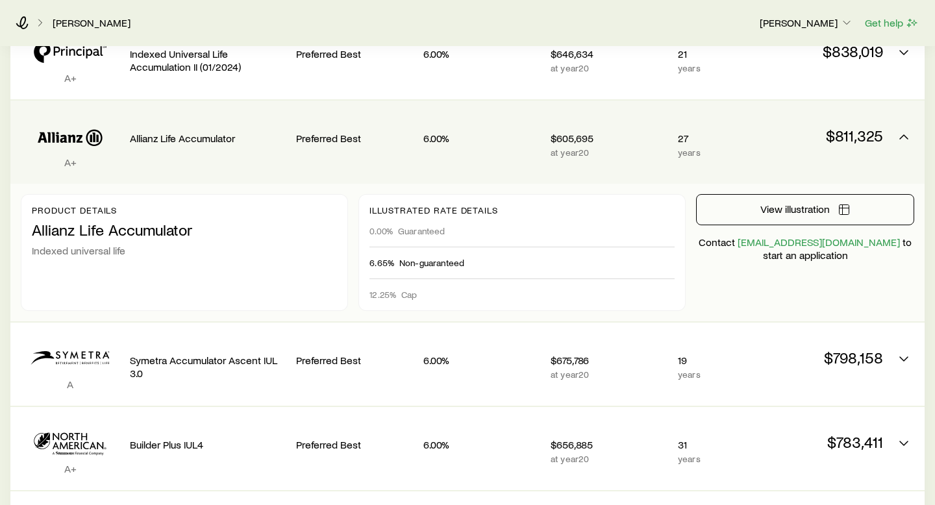
click at [277, 152] on div "Allianz Life Accumulator" at bounding box center [208, 135] width 156 height 49
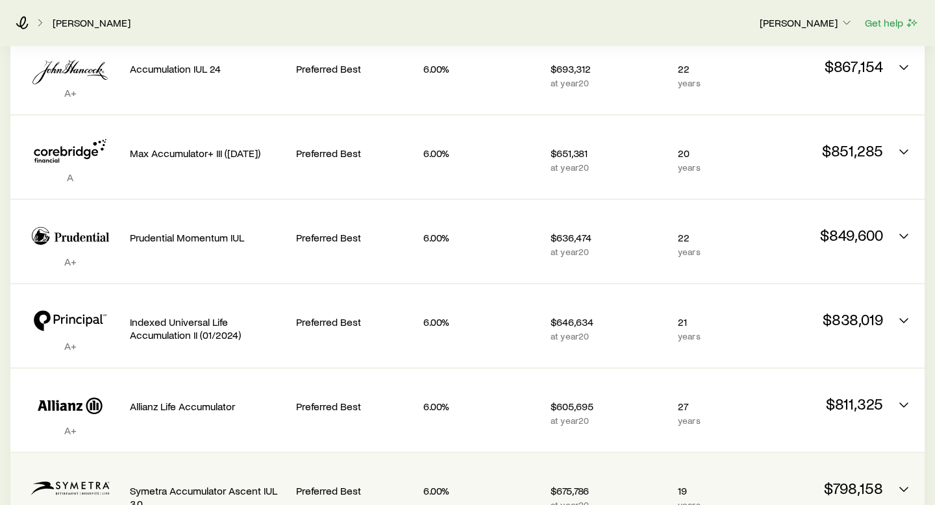
scroll to position [0, 0]
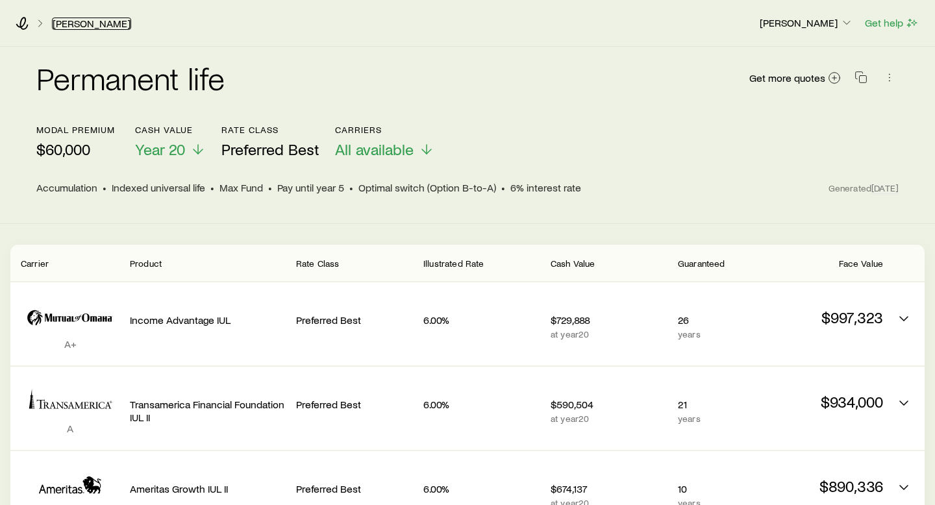
click at [80, 24] on link "[PERSON_NAME]" at bounding box center [91, 24] width 79 height 12
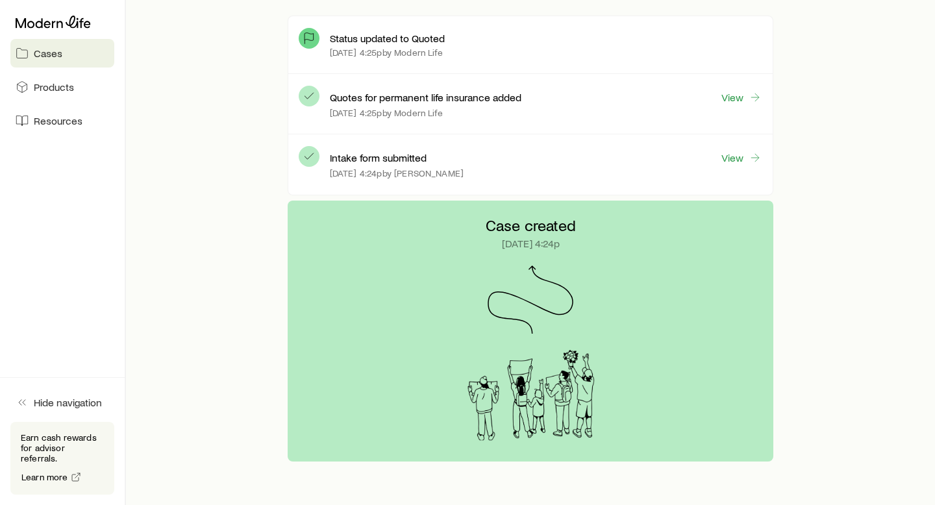
scroll to position [331, 0]
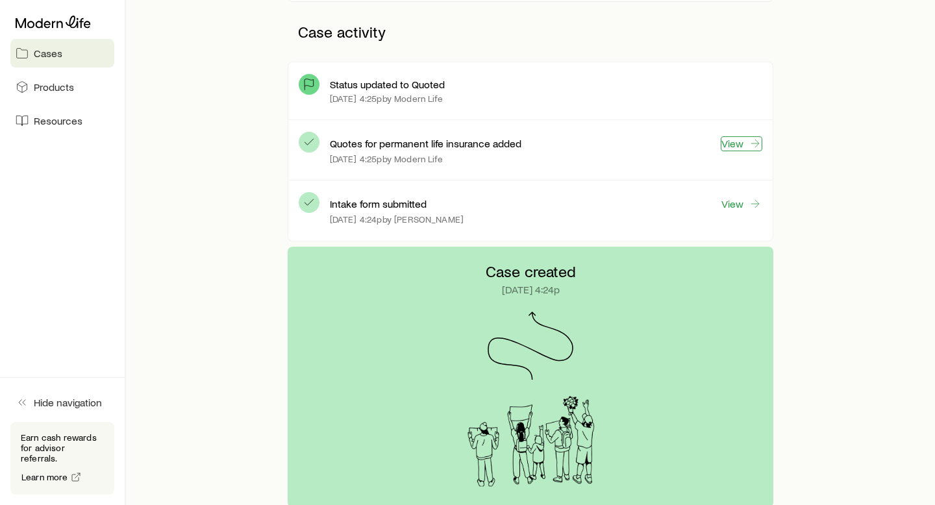
click at [738, 147] on link "View" at bounding box center [742, 143] width 42 height 15
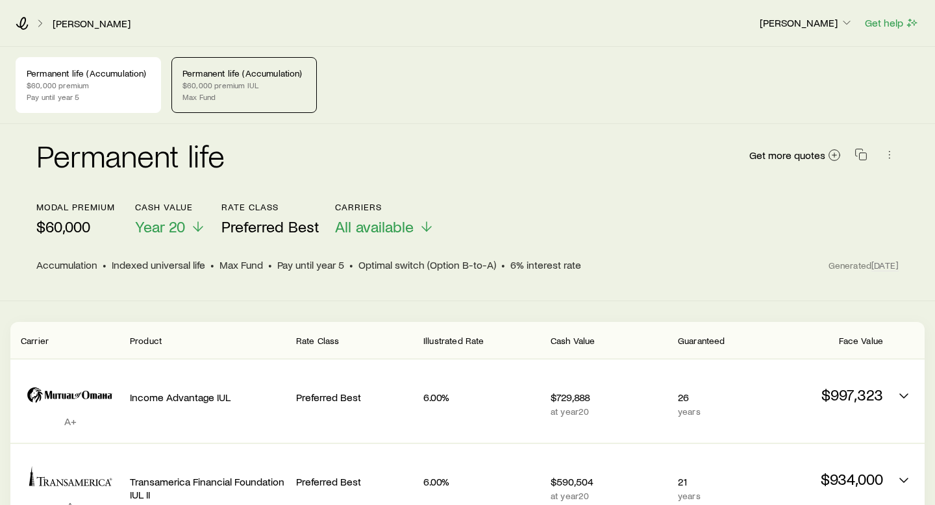
click at [277, 90] on div "Permanent life (Accumulation) $60,000 premium IUL Max Fund" at bounding box center [243, 85] width 145 height 56
click at [114, 94] on p "Pay until year 5" at bounding box center [88, 97] width 123 height 10
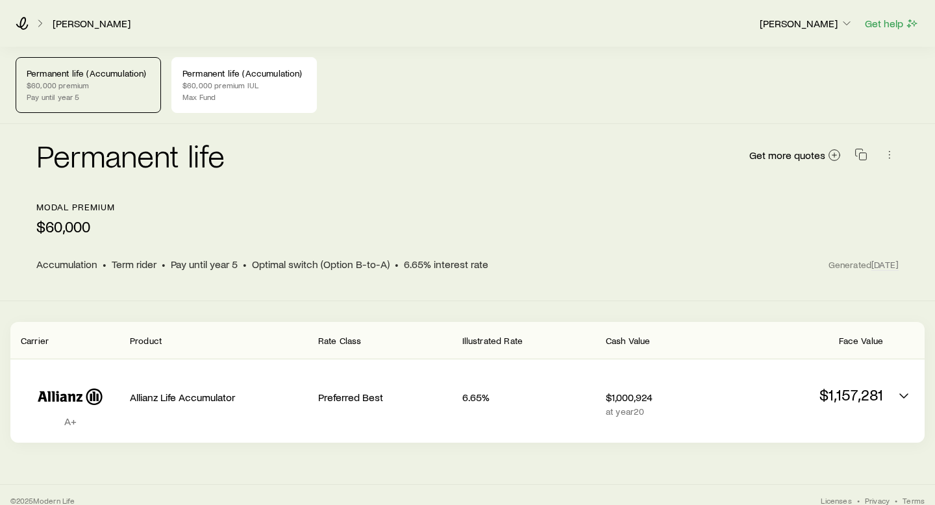
scroll to position [11, 0]
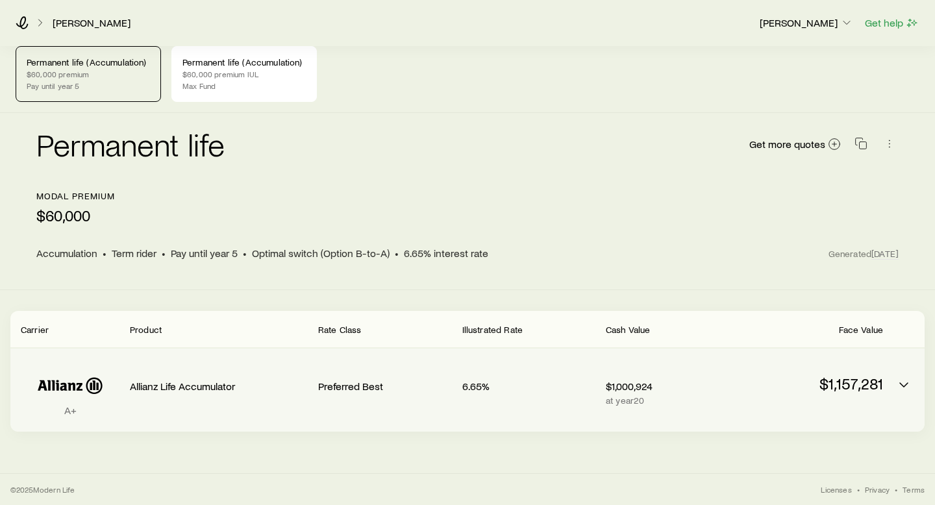
click at [686, 394] on div "$1,000,924 at year 20" at bounding box center [673, 390] width 134 height 62
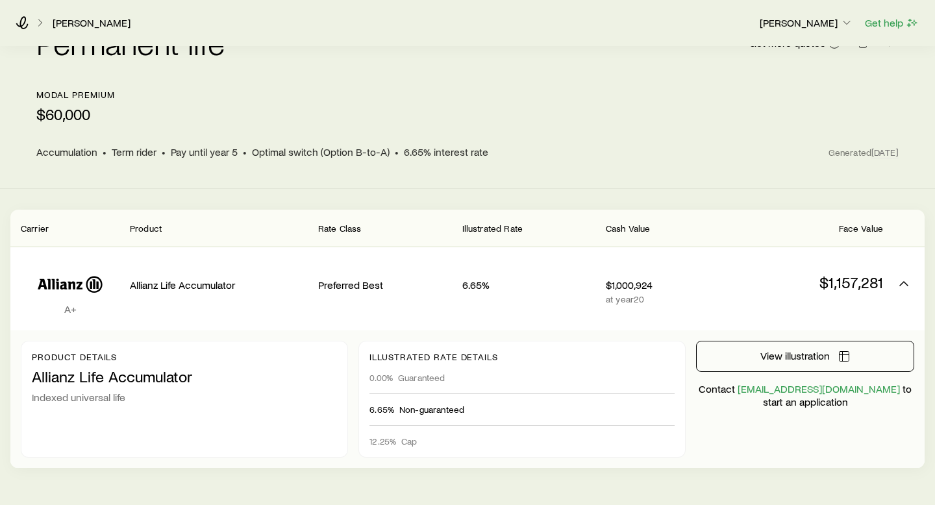
scroll to position [149, 0]
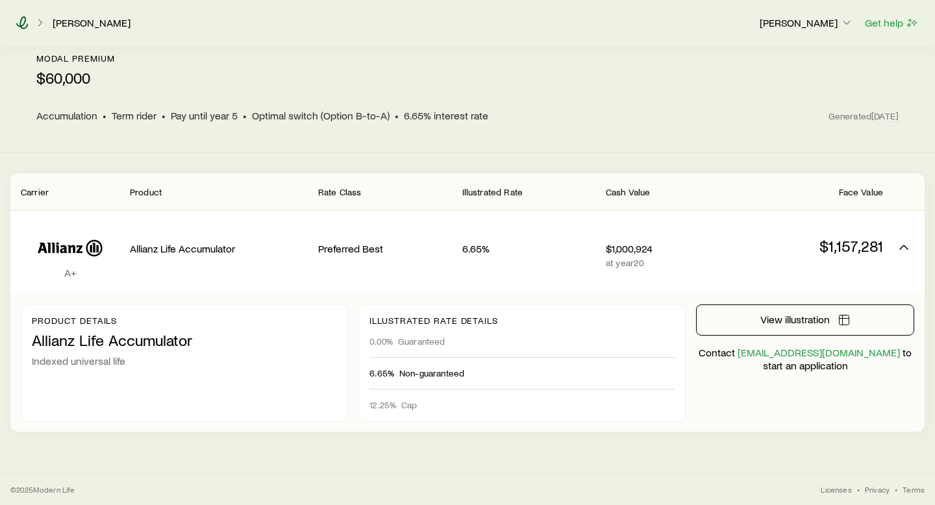
click at [25, 20] on icon at bounding box center [22, 22] width 12 height 13
